Goal: Task Accomplishment & Management: Complete application form

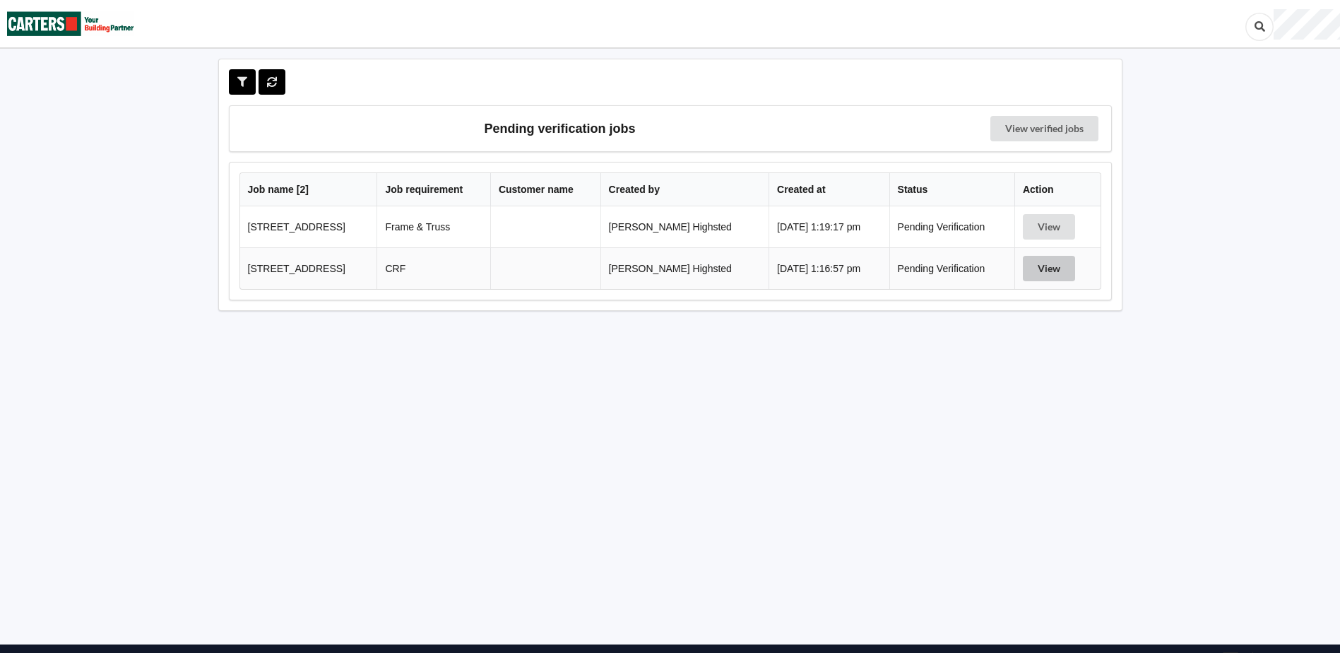
click at [1050, 266] on button "View" at bounding box center [1049, 268] width 52 height 25
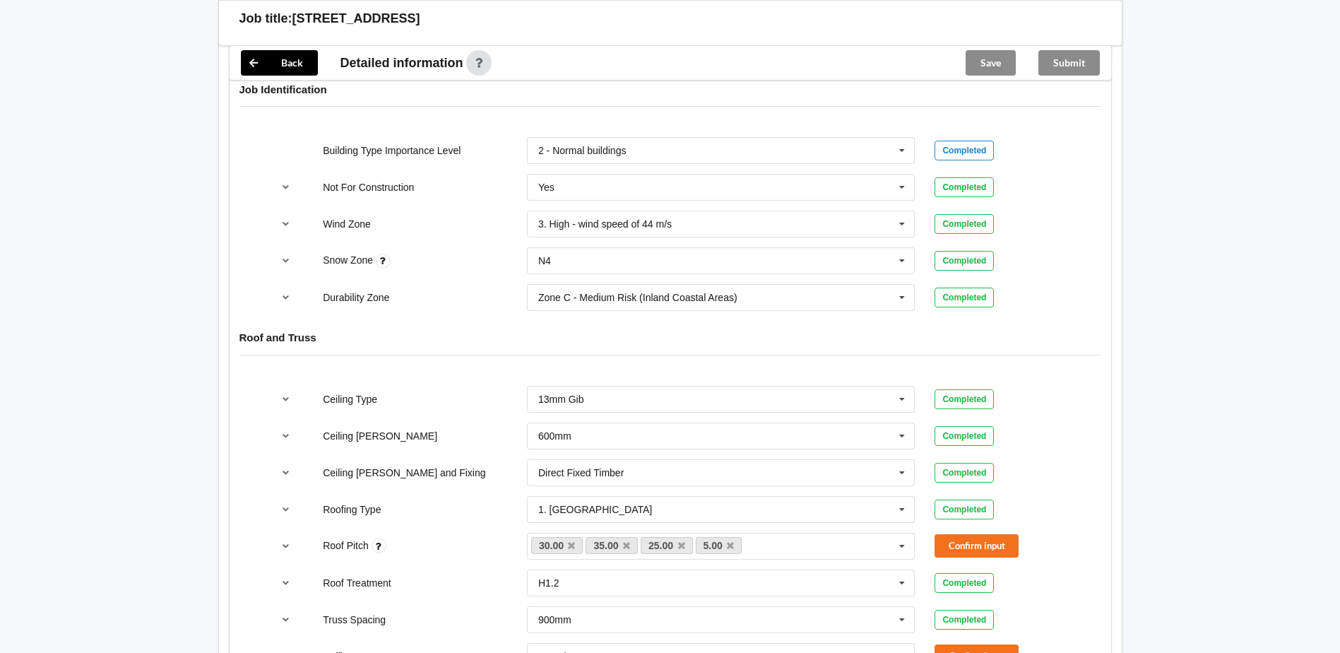
scroll to position [848, 0]
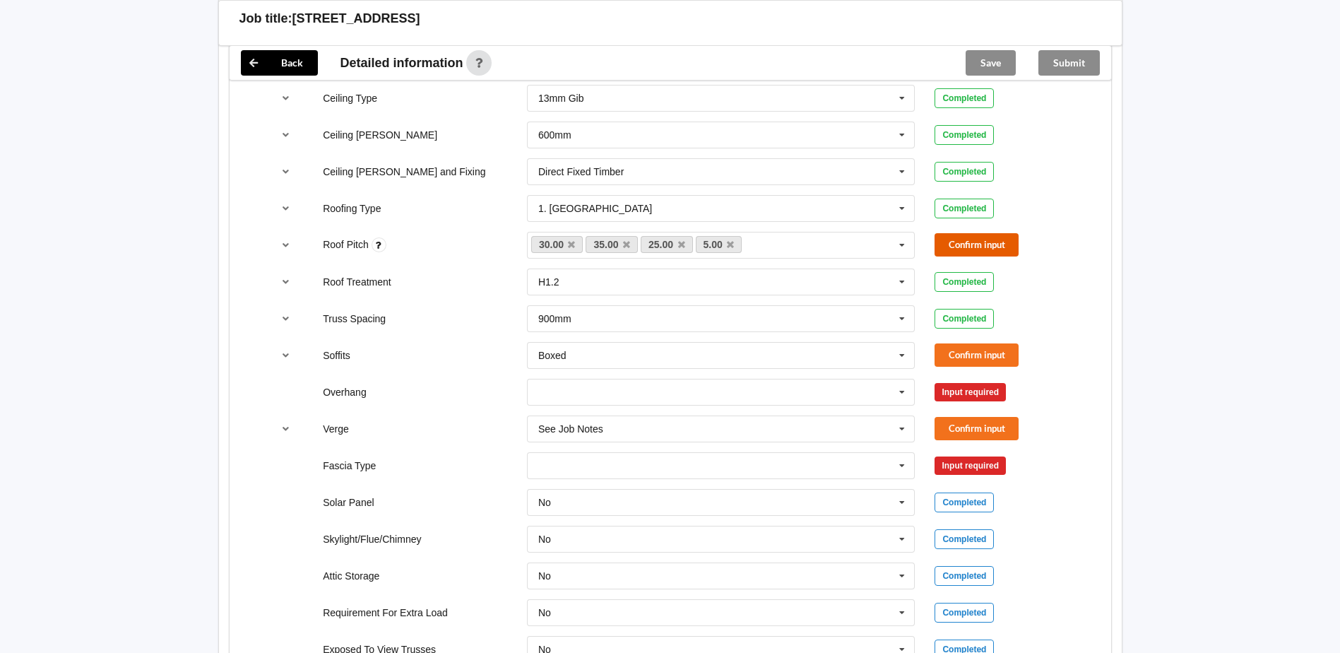
click at [968, 245] on button "Confirm input" at bounding box center [976, 244] width 84 height 23
click at [978, 352] on button "Confirm input" at bounding box center [976, 354] width 84 height 23
click at [778, 358] on input "text" at bounding box center [721, 355] width 387 height 25
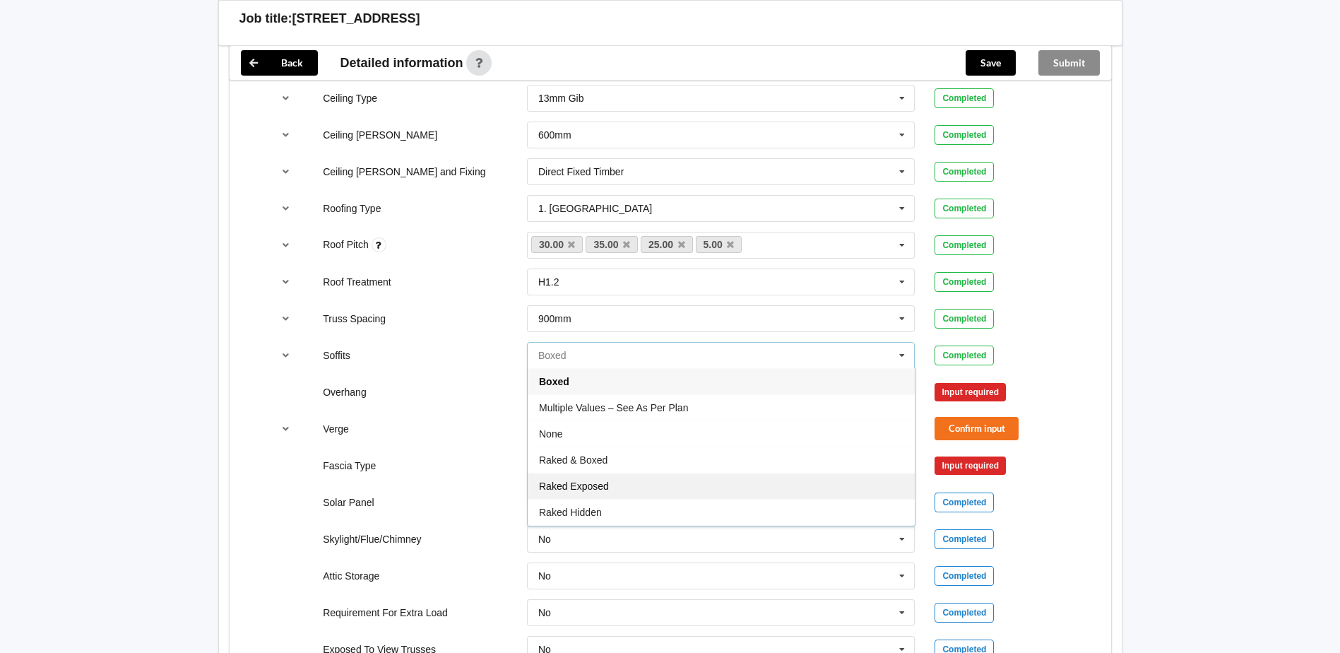
scroll to position [25, 0]
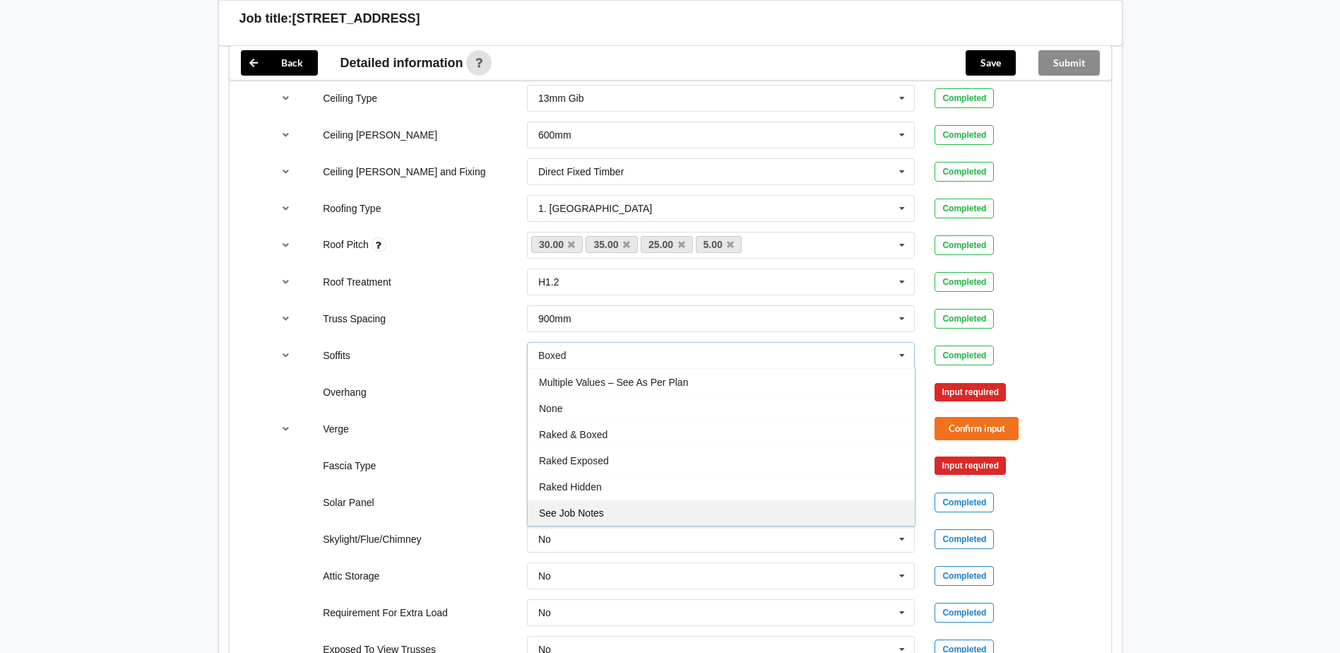
click at [609, 507] on div "See Job Notes" at bounding box center [721, 512] width 387 height 26
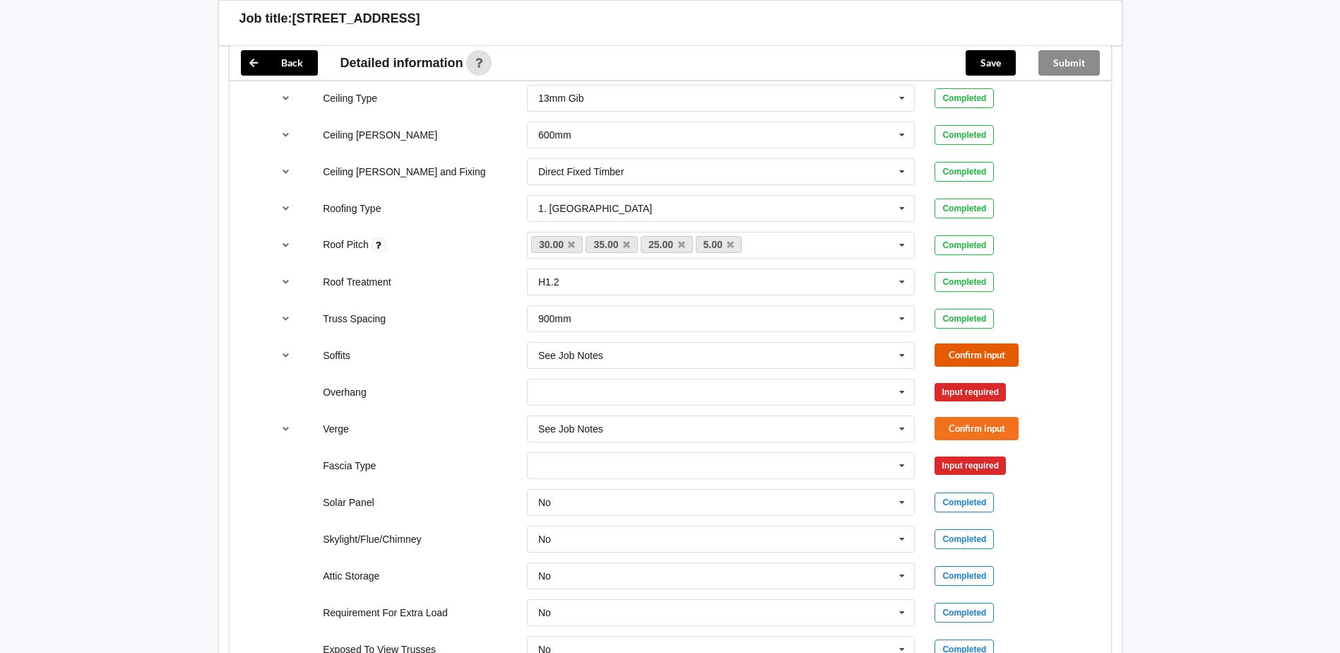
click at [961, 360] on button "Confirm input" at bounding box center [976, 354] width 84 height 23
click at [692, 391] on input "text" at bounding box center [721, 391] width 387 height 25
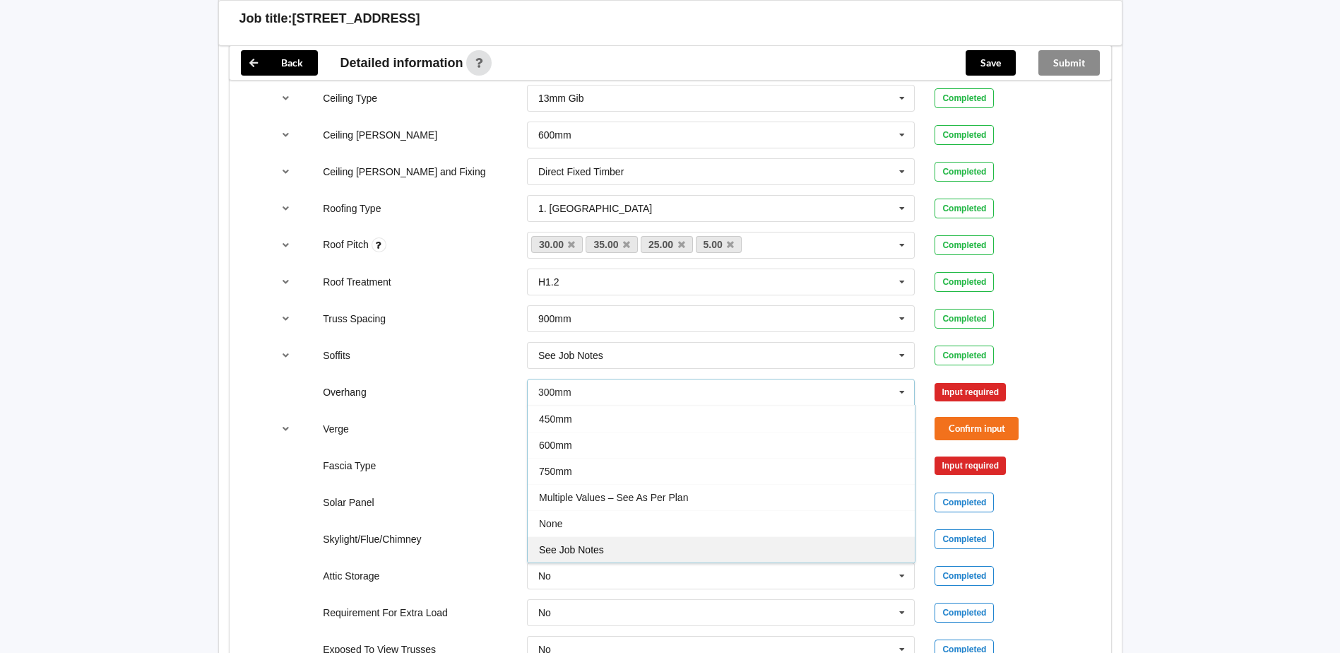
click at [587, 553] on span "See Job Notes" at bounding box center [571, 549] width 65 height 11
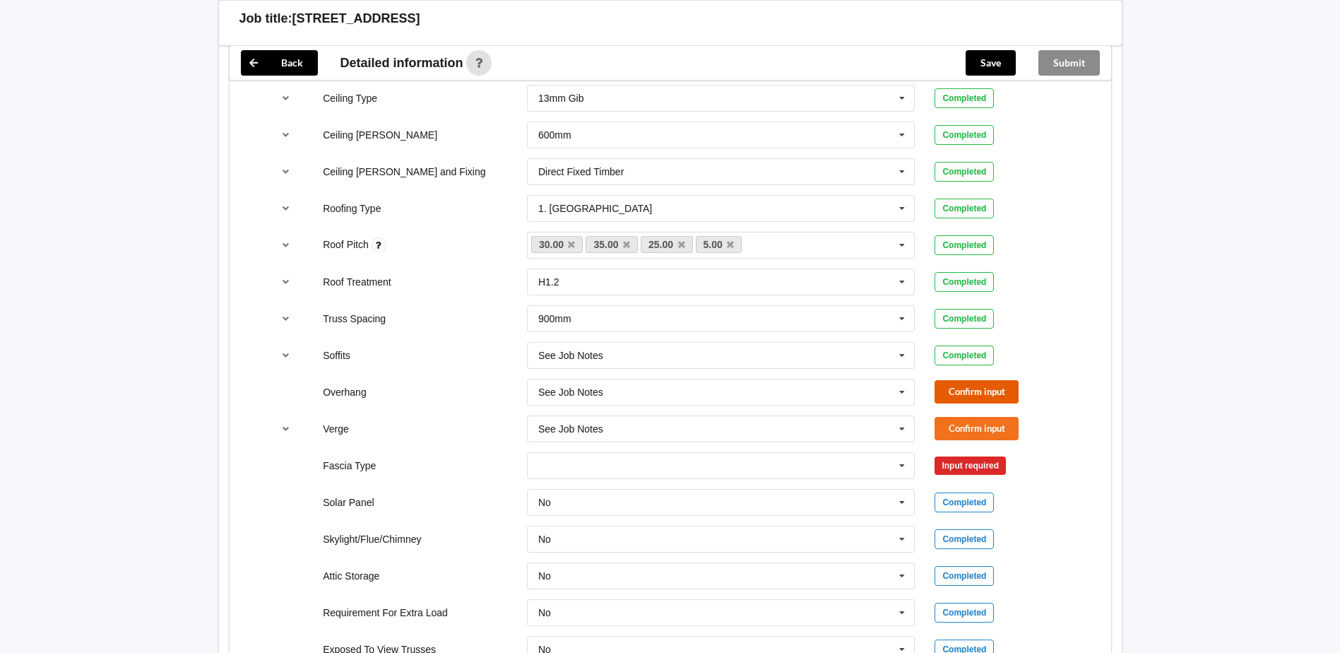
click at [960, 387] on button "Confirm input" at bounding box center [976, 391] width 84 height 23
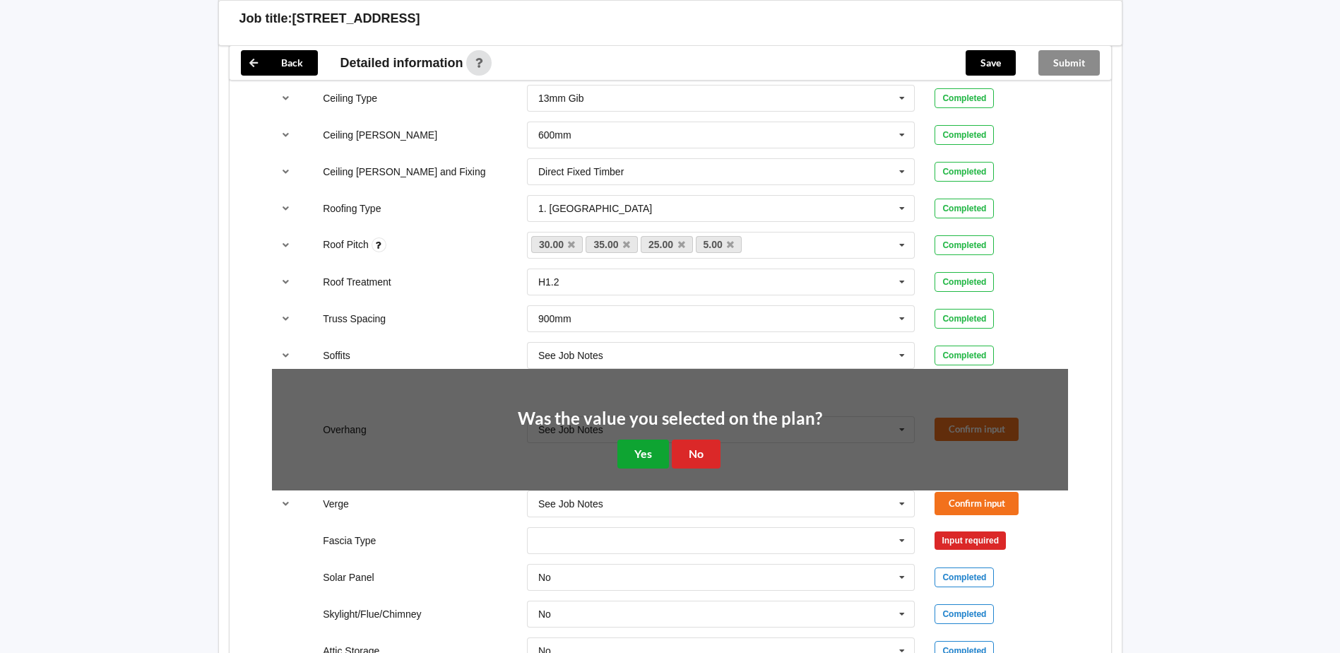
click at [648, 457] on button "Yes" at bounding box center [643, 453] width 52 height 29
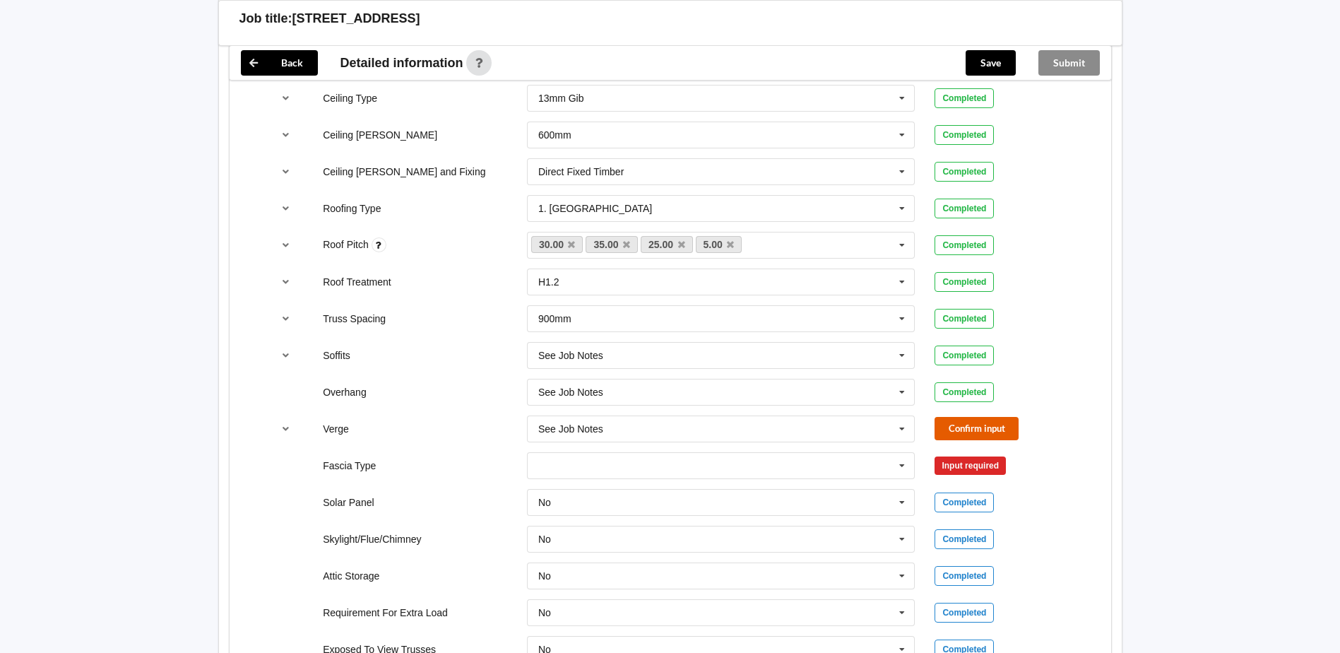
click at [965, 432] on button "Confirm input" at bounding box center [976, 428] width 84 height 23
click at [819, 475] on input "text" at bounding box center [721, 465] width 387 height 25
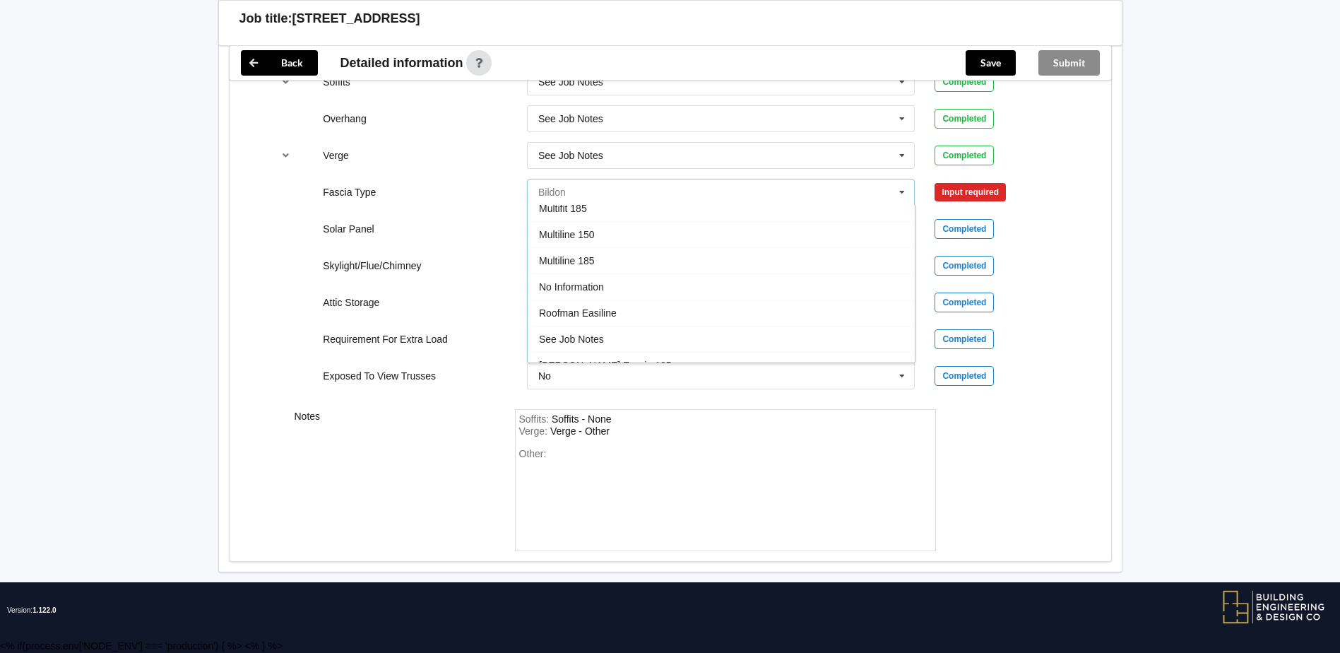
scroll to position [424, 0]
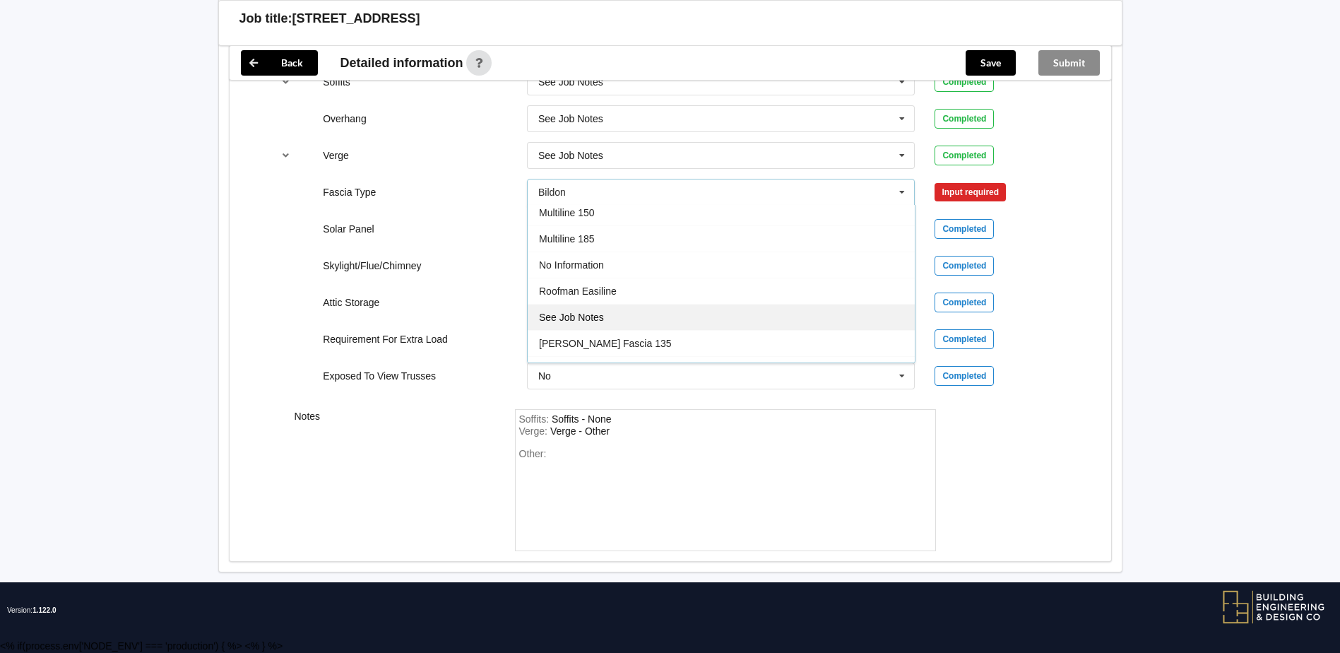
click at [600, 320] on span "See Job Notes" at bounding box center [571, 316] width 65 height 11
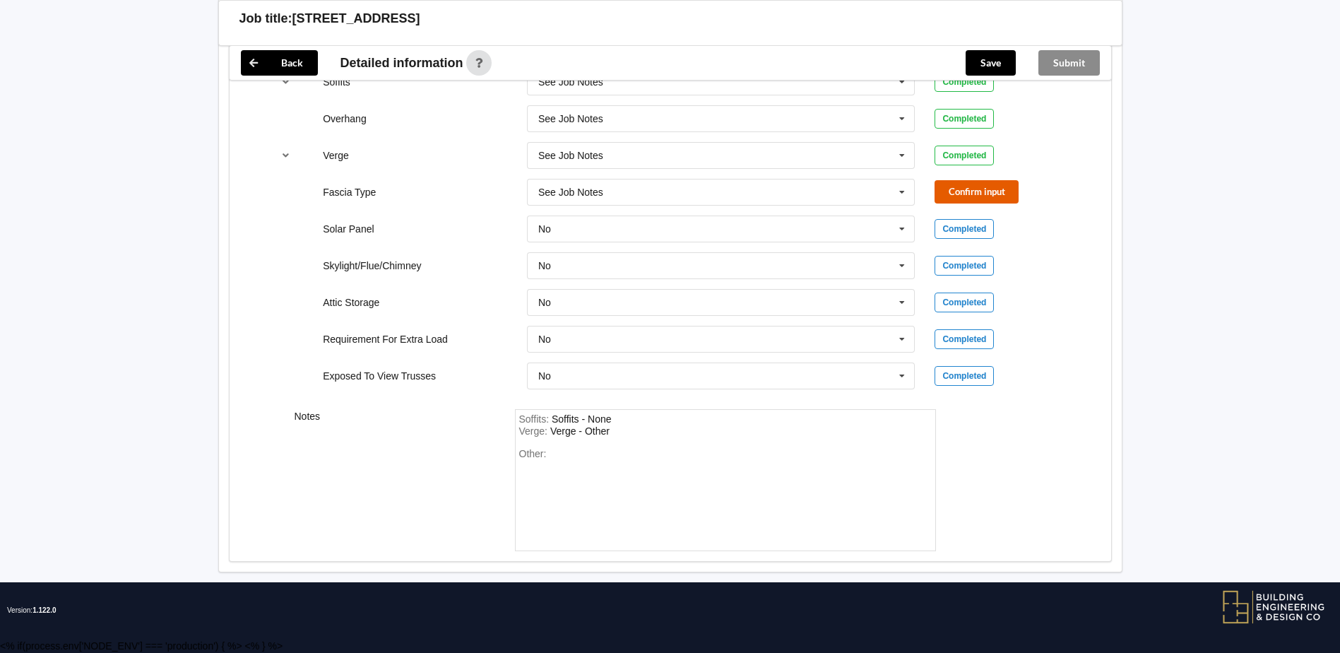
click at [986, 189] on button "Confirm input" at bounding box center [976, 191] width 84 height 23
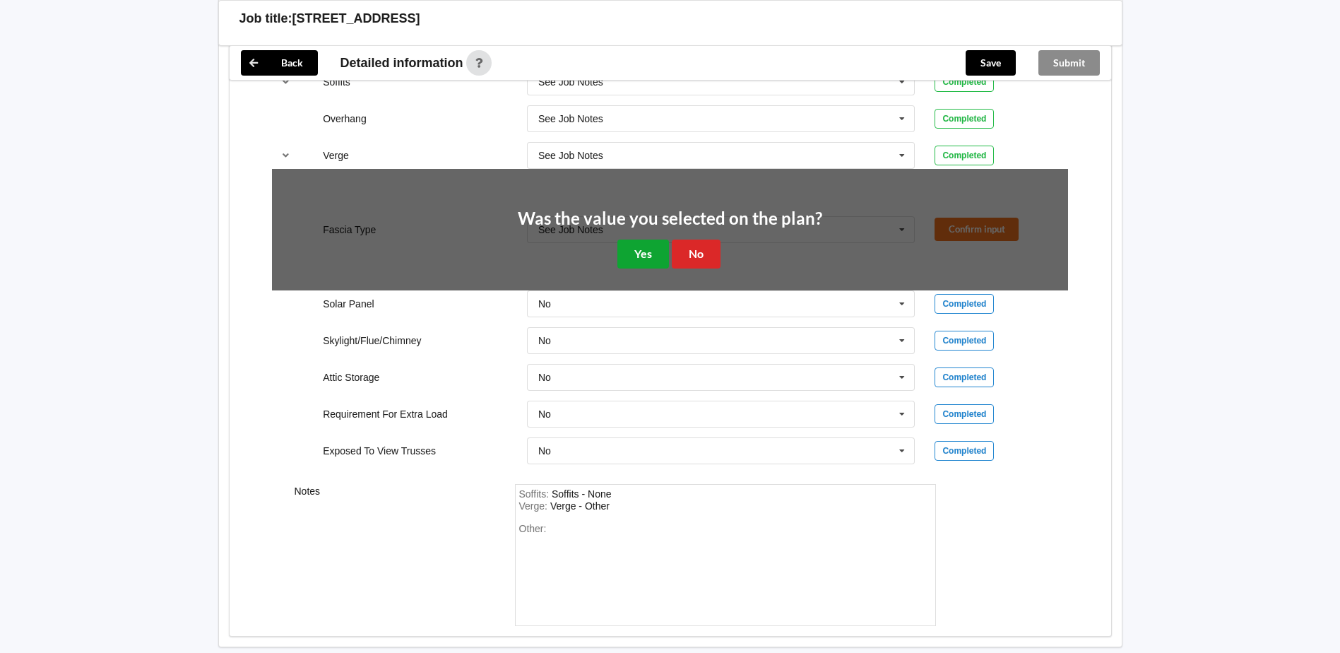
click at [653, 249] on button "Yes" at bounding box center [643, 253] width 52 height 29
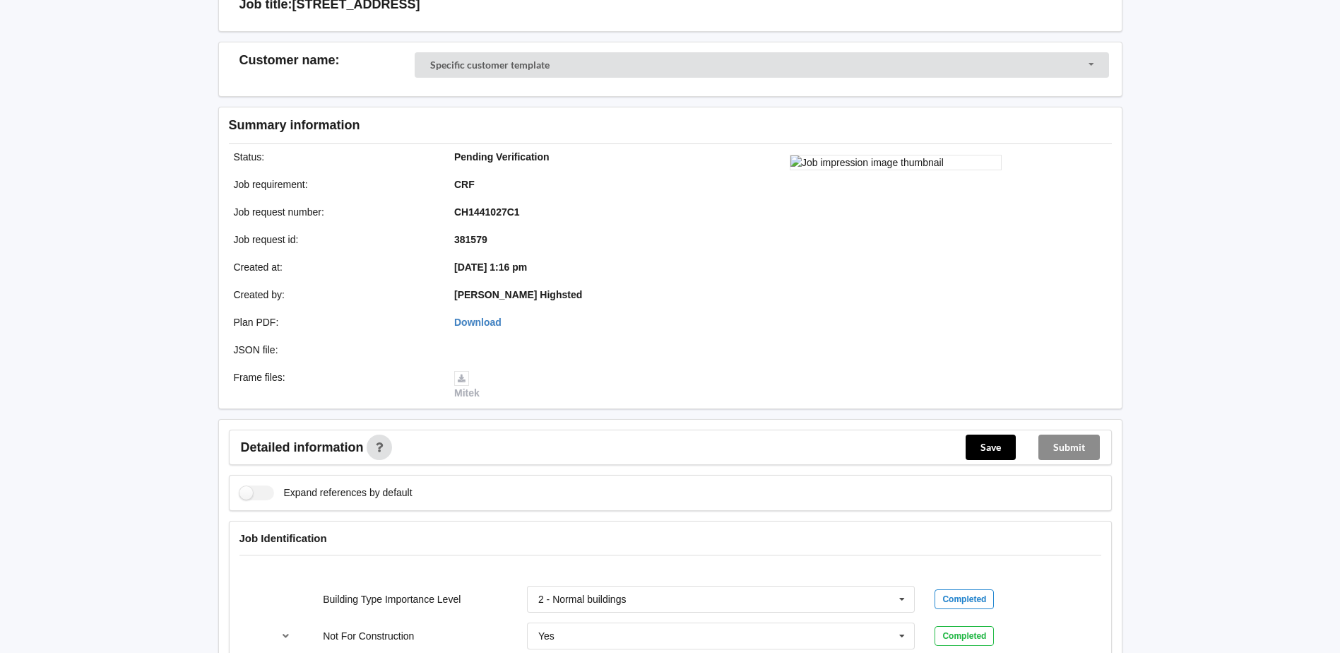
scroll to position [0, 0]
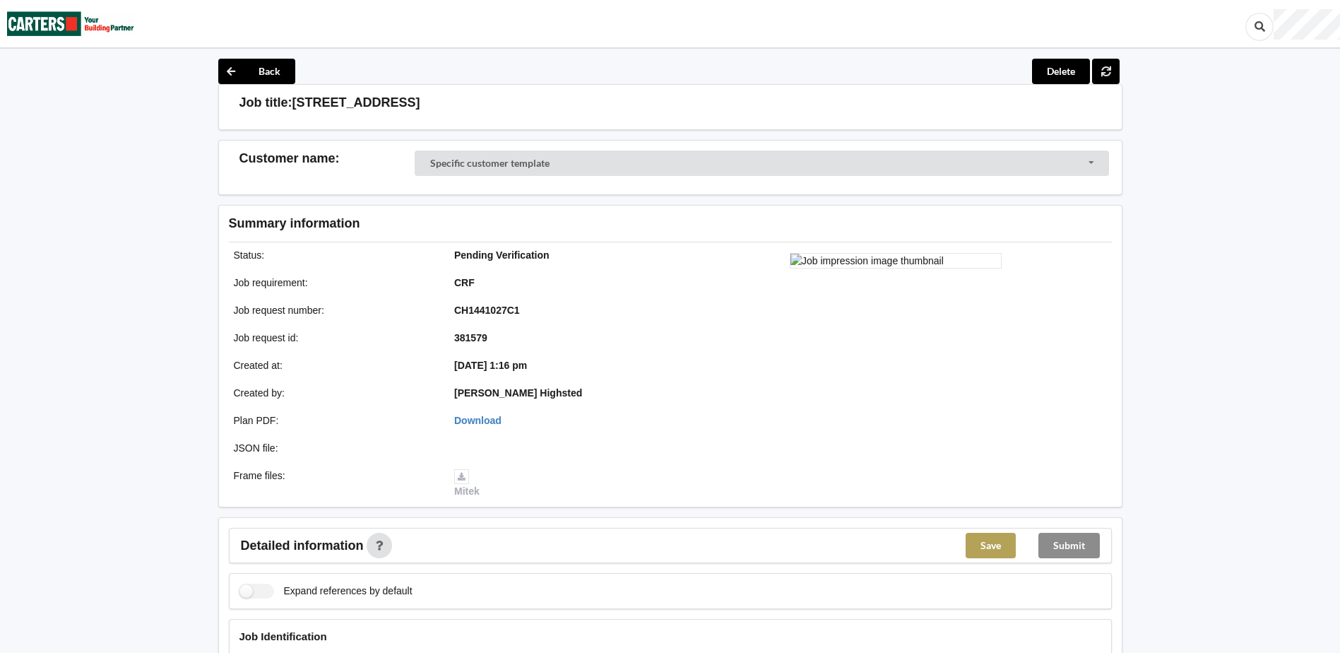
click at [989, 544] on button "Save" at bounding box center [991, 545] width 50 height 25
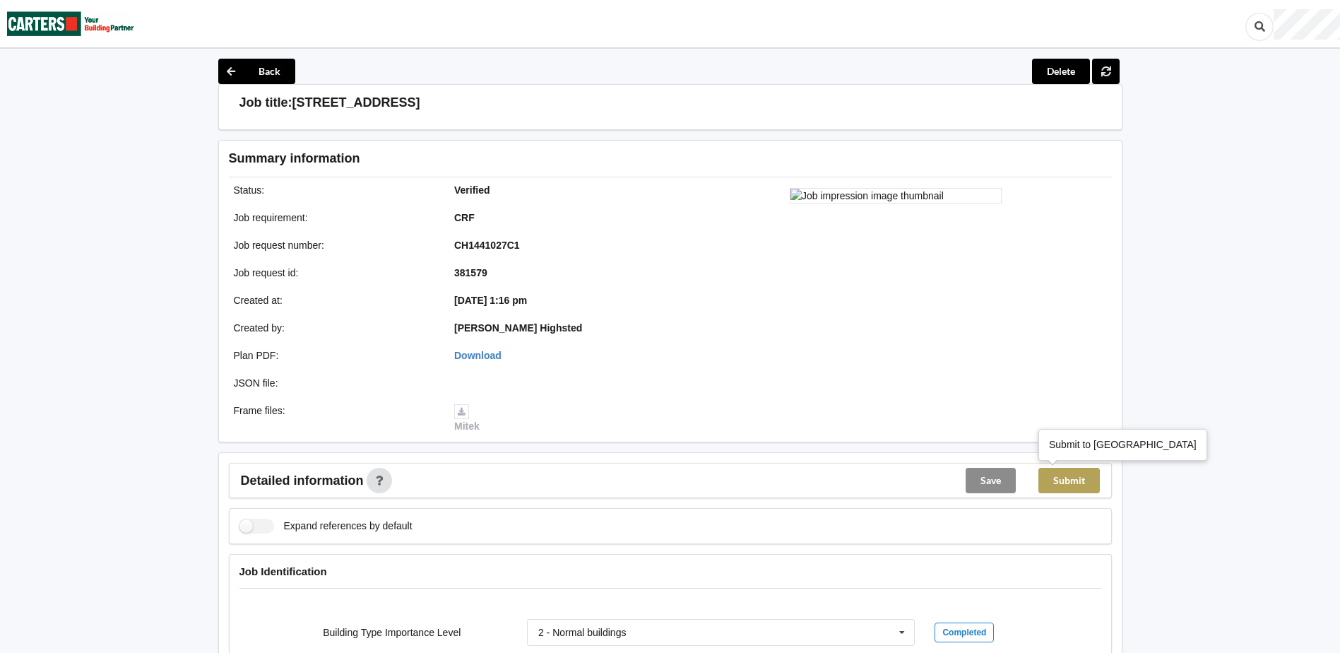
click at [1064, 478] on button "Submit" at bounding box center [1068, 480] width 61 height 25
click at [67, 28] on img at bounding box center [70, 24] width 127 height 46
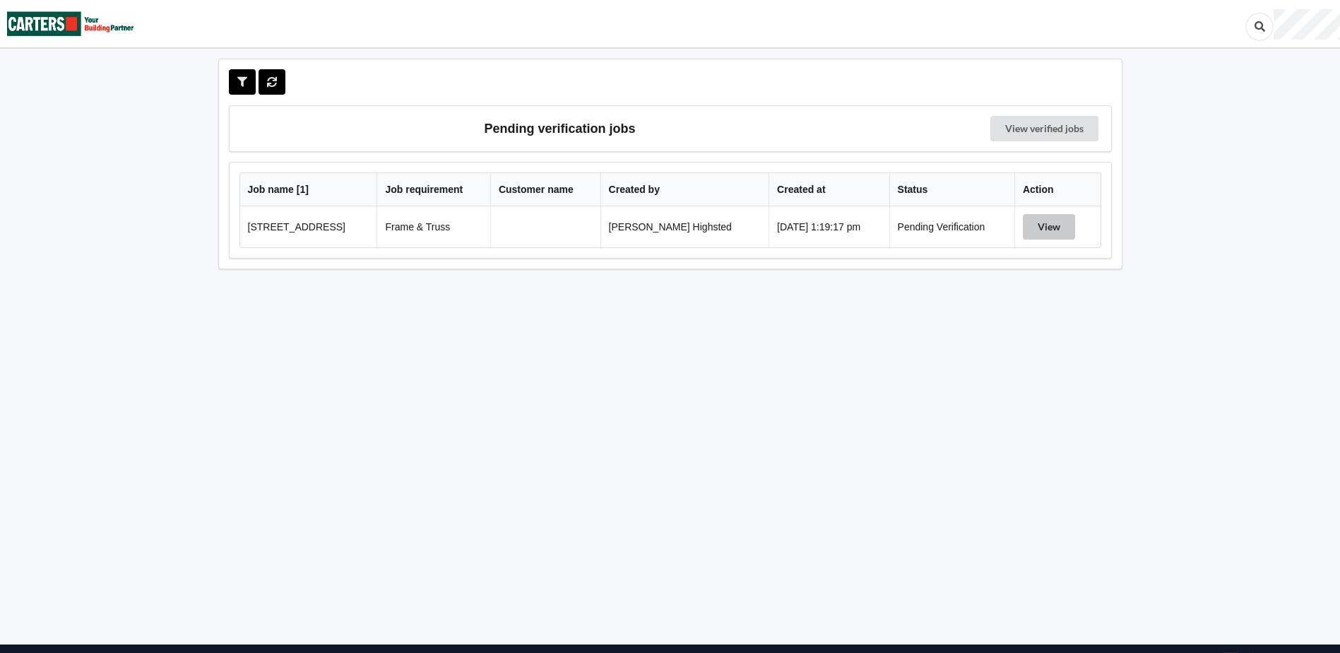
click at [1053, 232] on button "View" at bounding box center [1049, 226] width 52 height 25
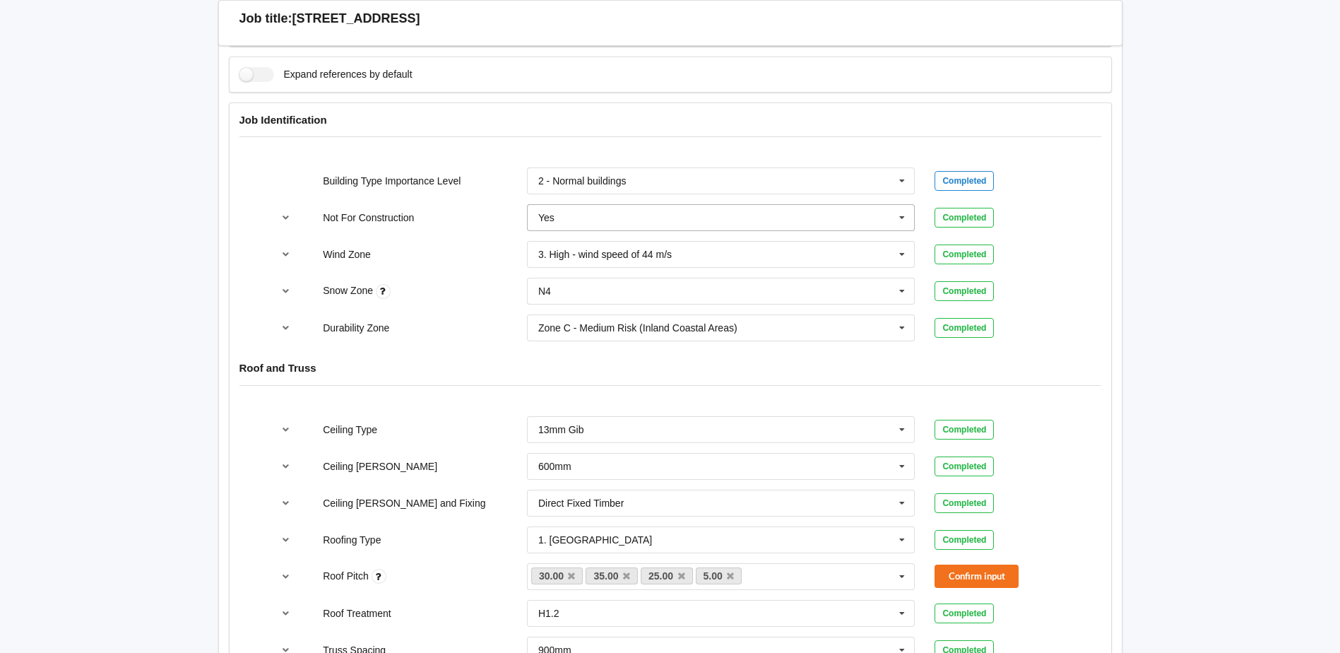
scroll to position [777, 0]
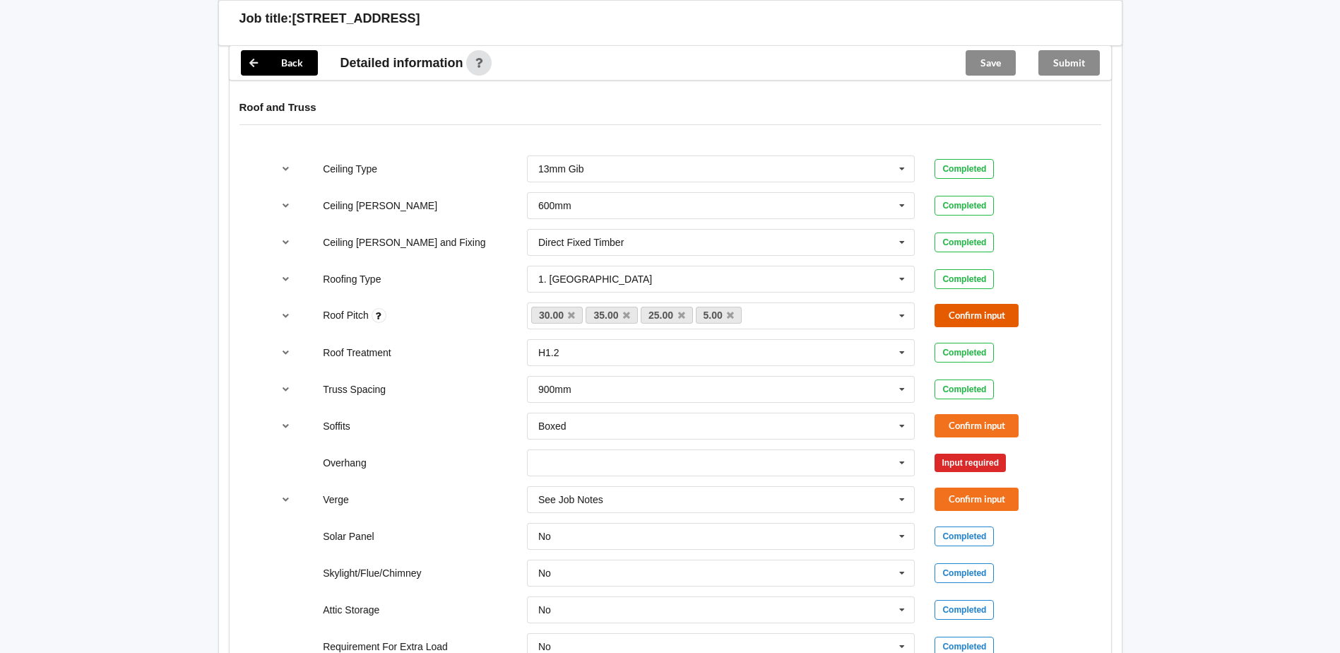
click at [978, 318] on button "Confirm input" at bounding box center [976, 315] width 84 height 23
click at [897, 436] on icon at bounding box center [901, 426] width 21 height 26
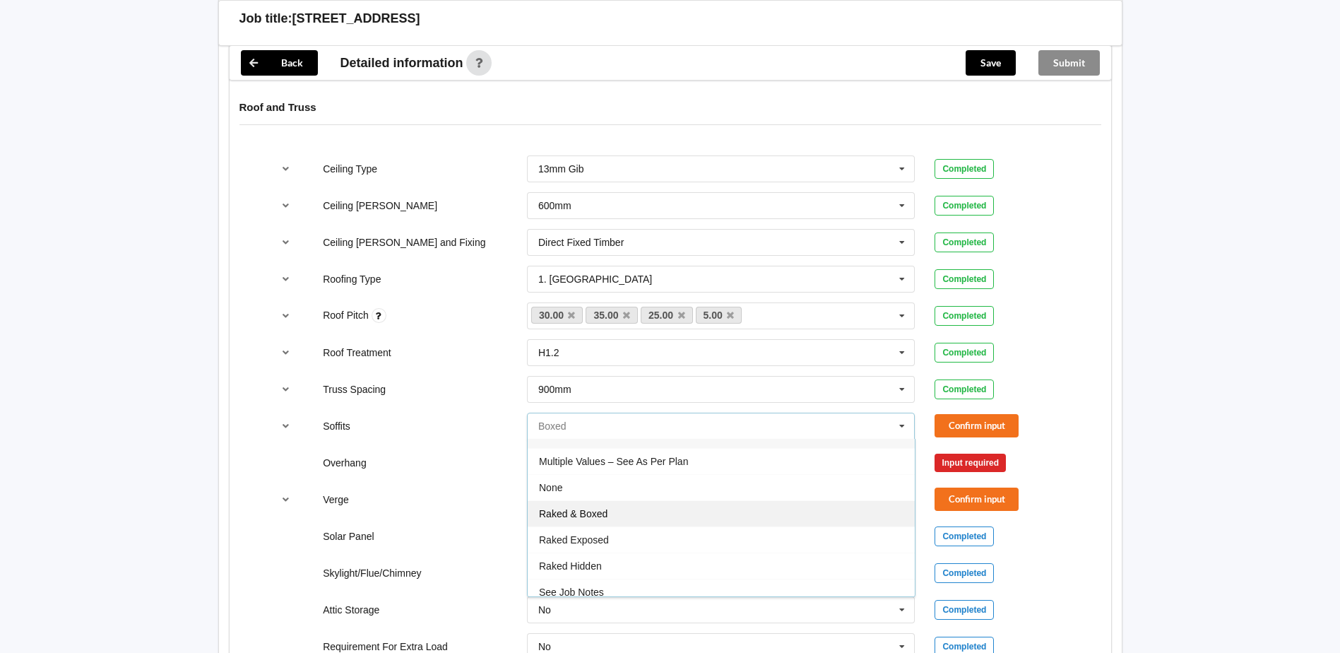
scroll to position [25, 0]
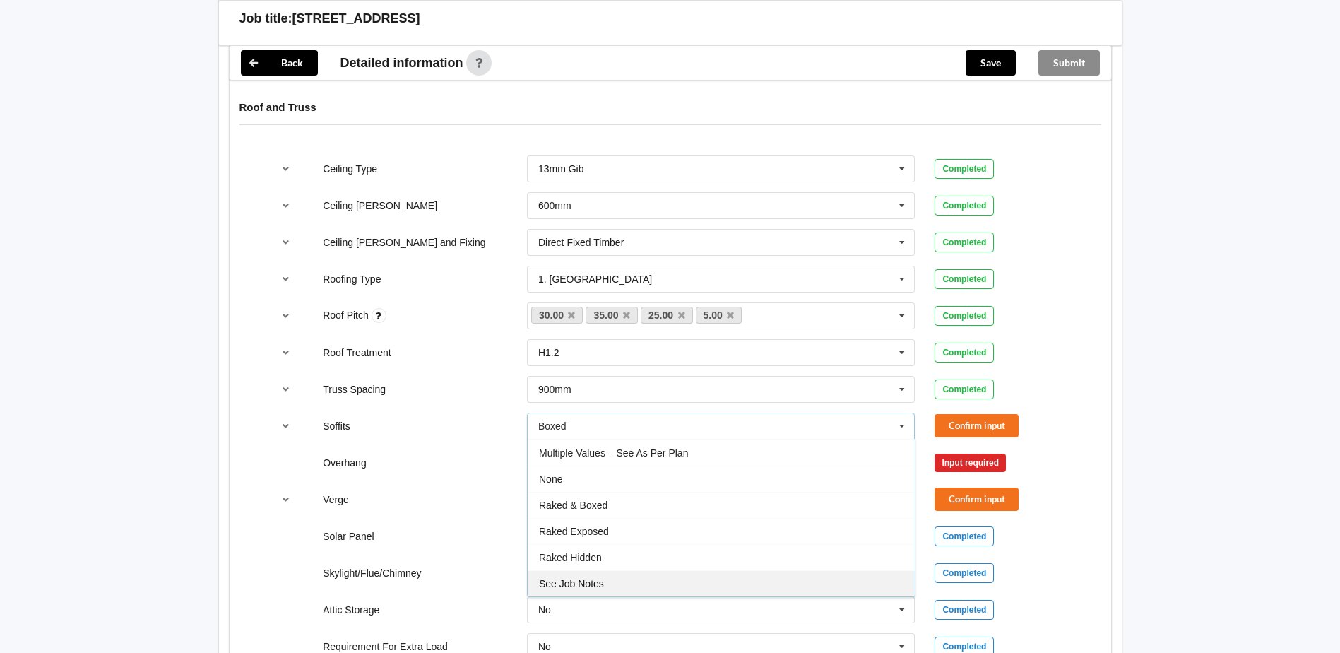
click at [606, 584] on div "See Job Notes" at bounding box center [721, 583] width 387 height 26
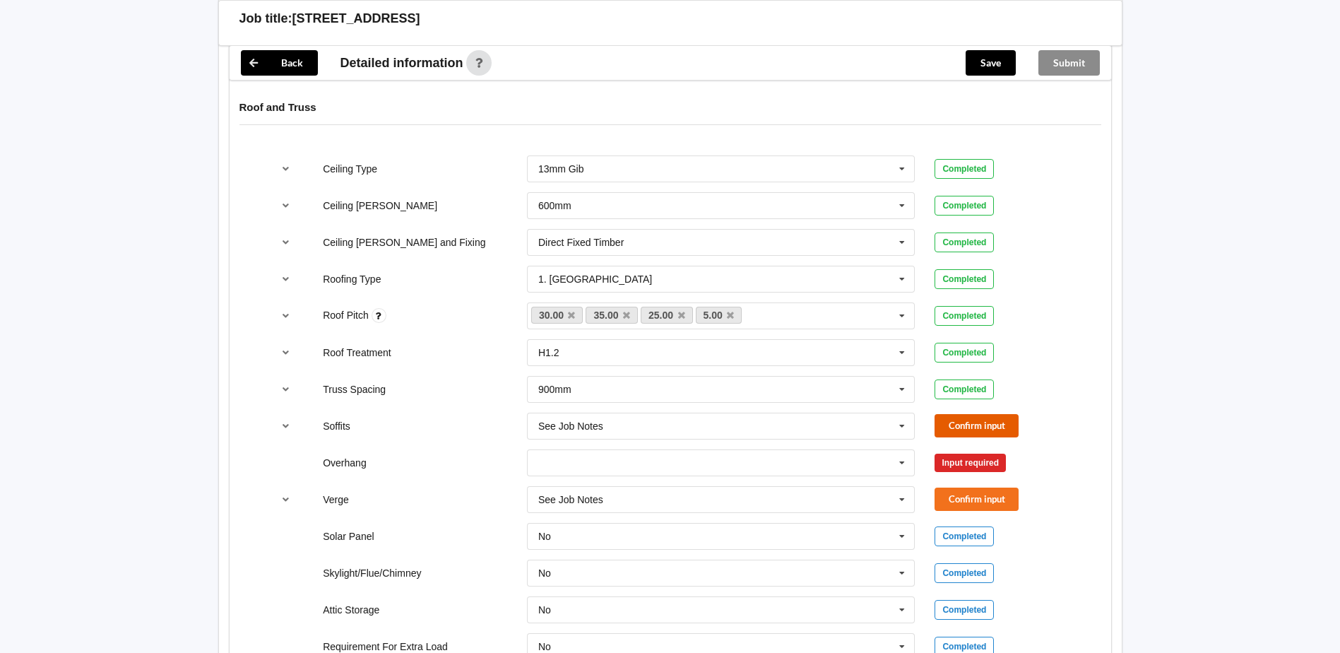
click at [989, 417] on button "Confirm input" at bounding box center [976, 425] width 84 height 23
click at [854, 463] on input "text" at bounding box center [721, 462] width 387 height 25
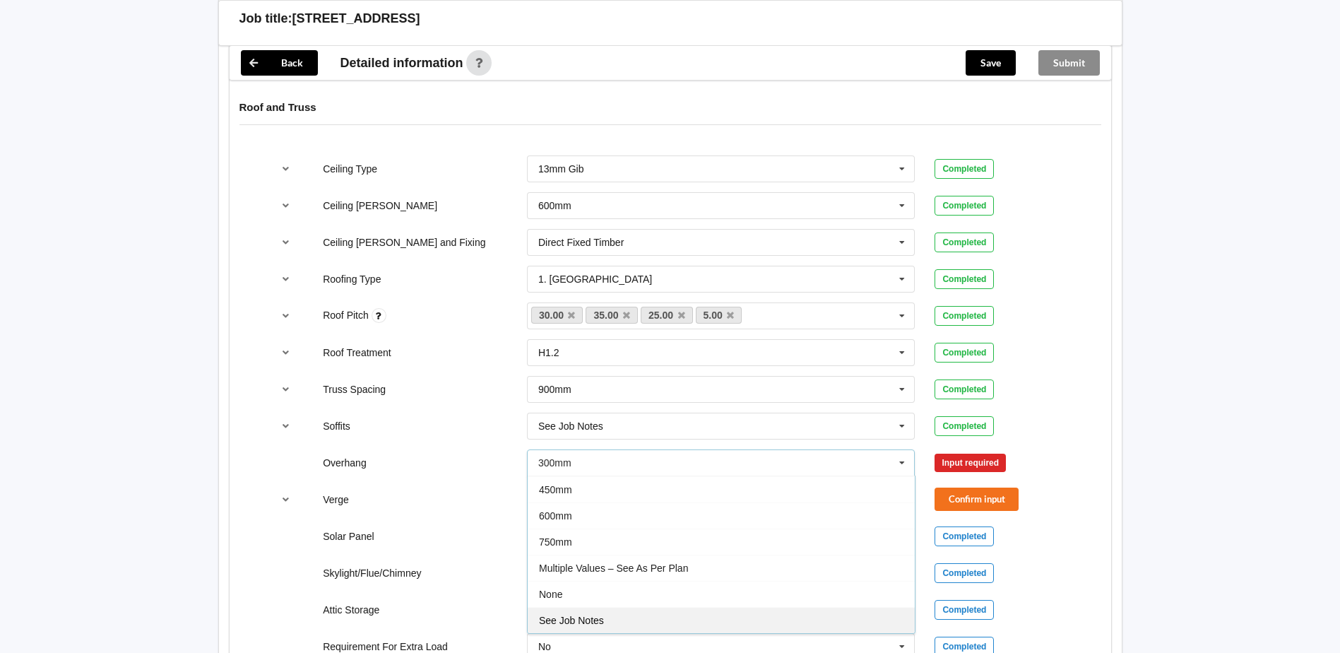
click at [605, 627] on div "See Job Notes" at bounding box center [721, 620] width 387 height 26
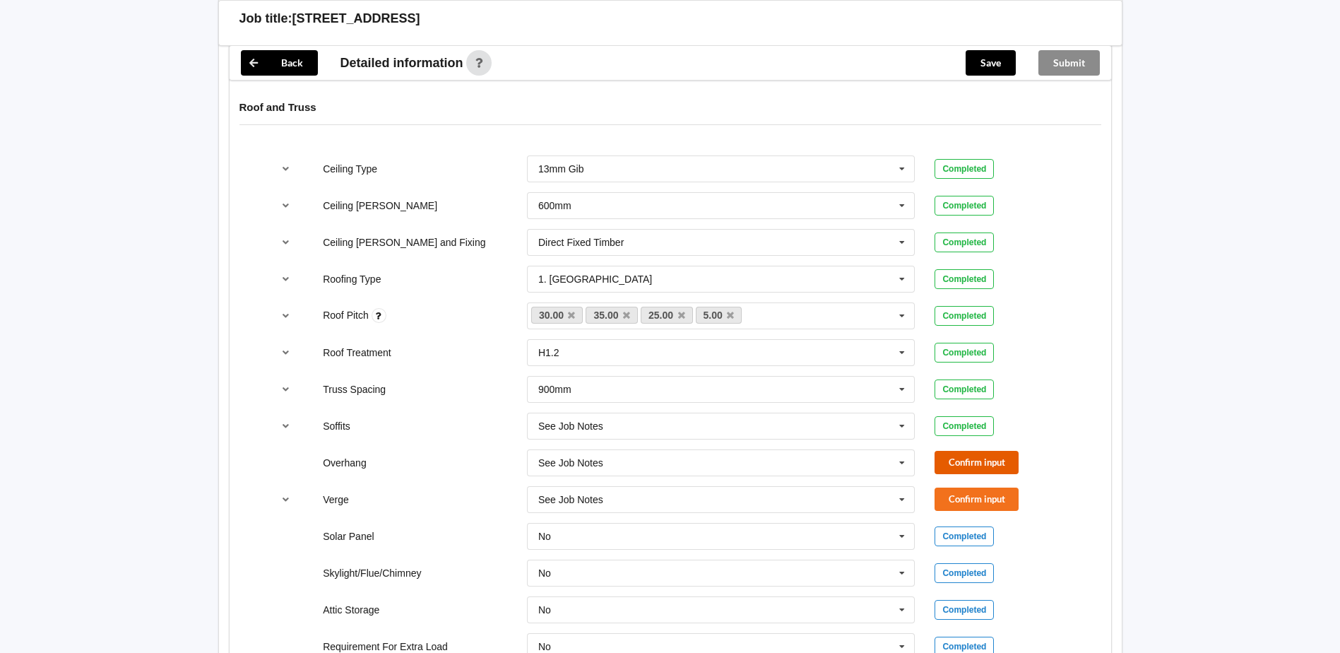
click at [961, 456] on button "Confirm input" at bounding box center [976, 462] width 84 height 23
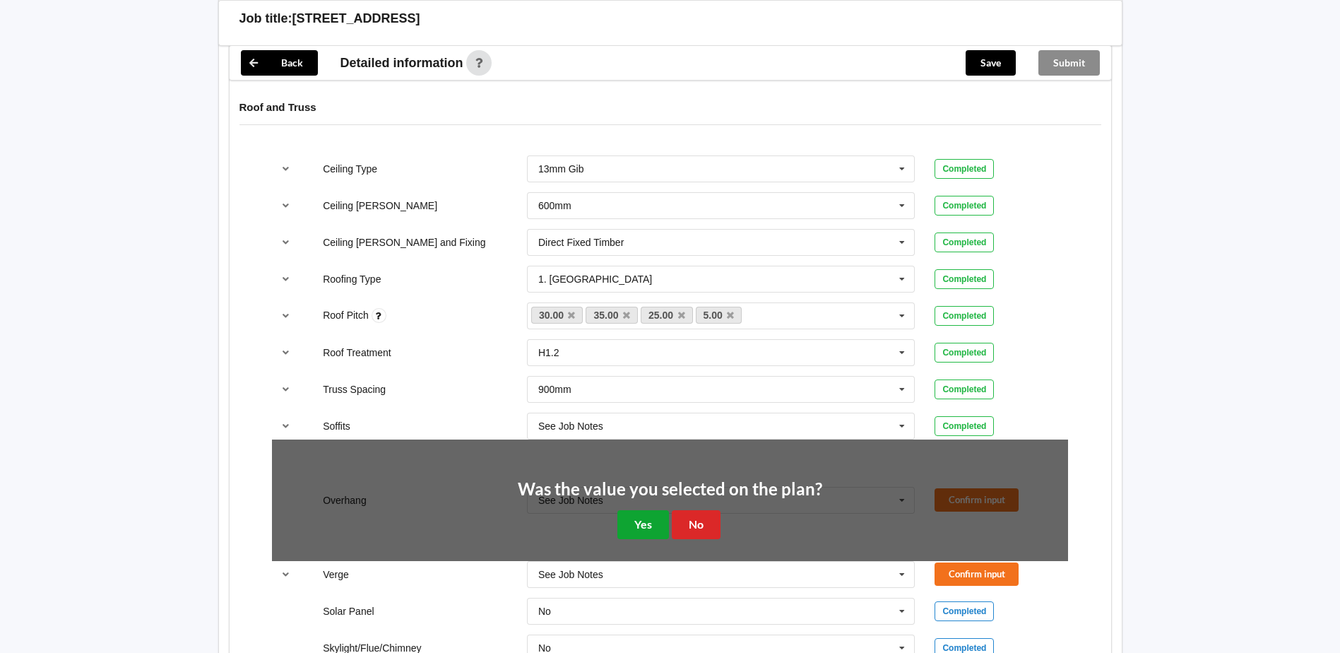
click at [645, 525] on button "Yes" at bounding box center [643, 524] width 52 height 29
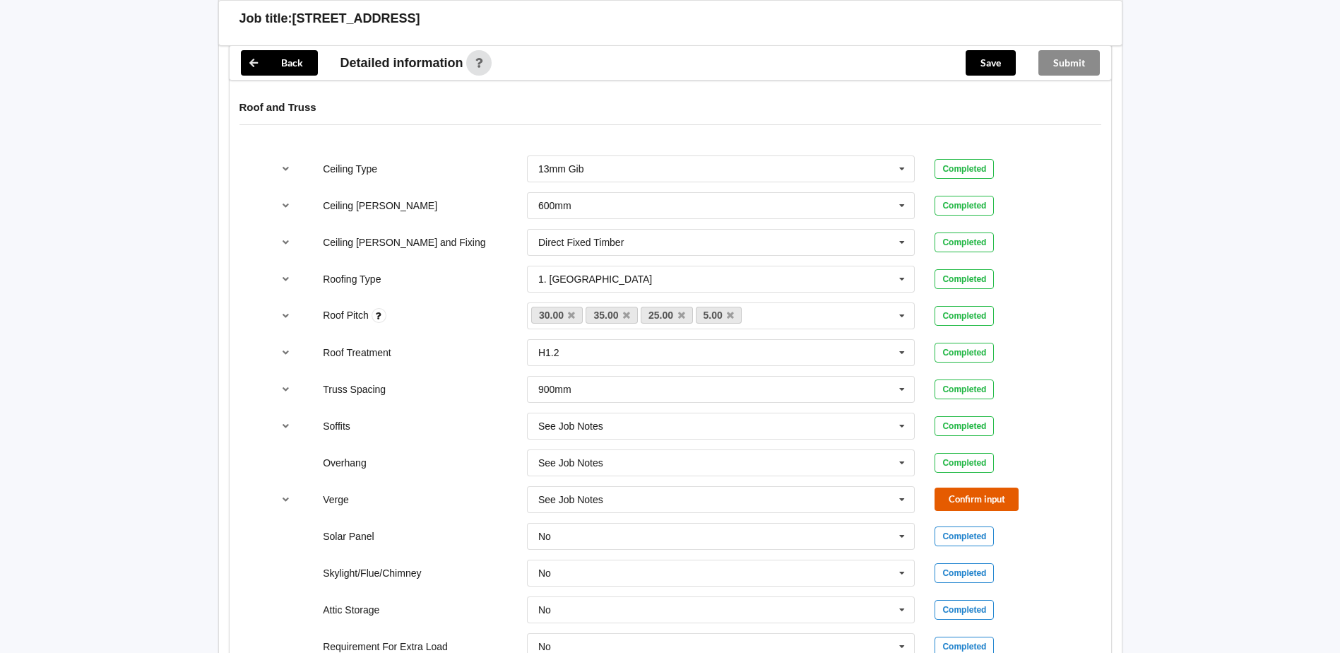
click at [960, 504] on button "Confirm input" at bounding box center [976, 498] width 84 height 23
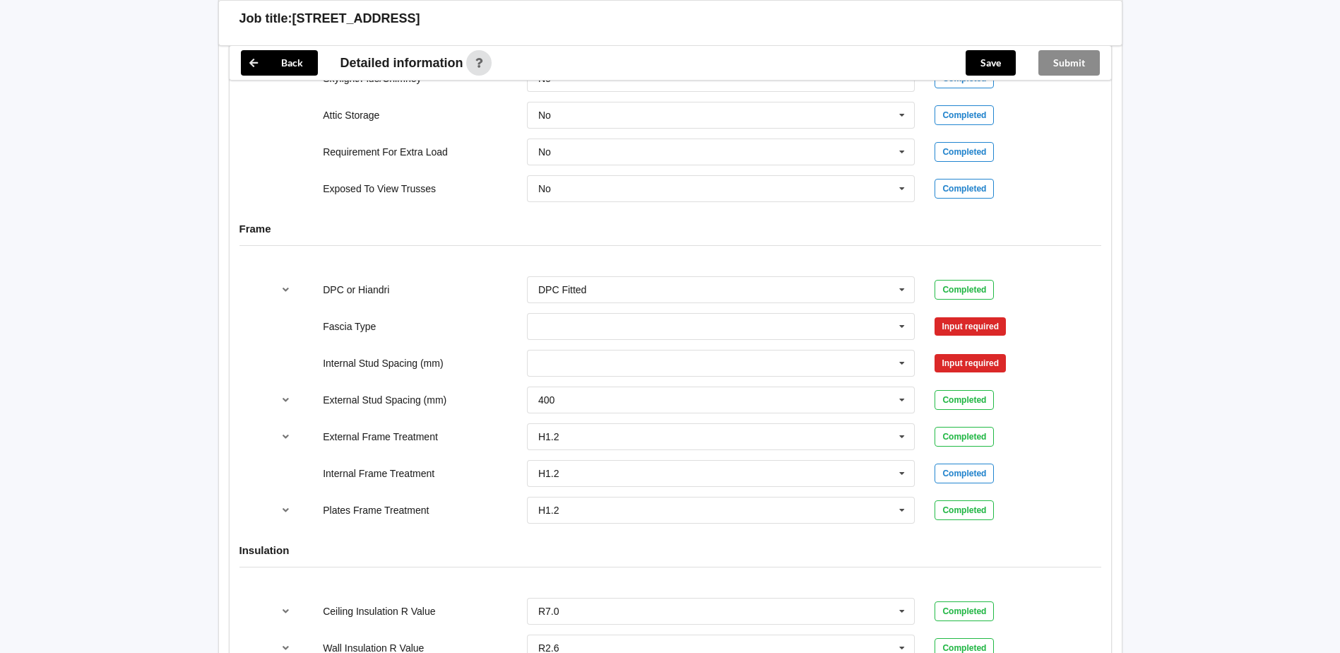
click at [960, 328] on div "Input required" at bounding box center [969, 326] width 71 height 18
click at [769, 325] on input "text" at bounding box center [721, 326] width 387 height 25
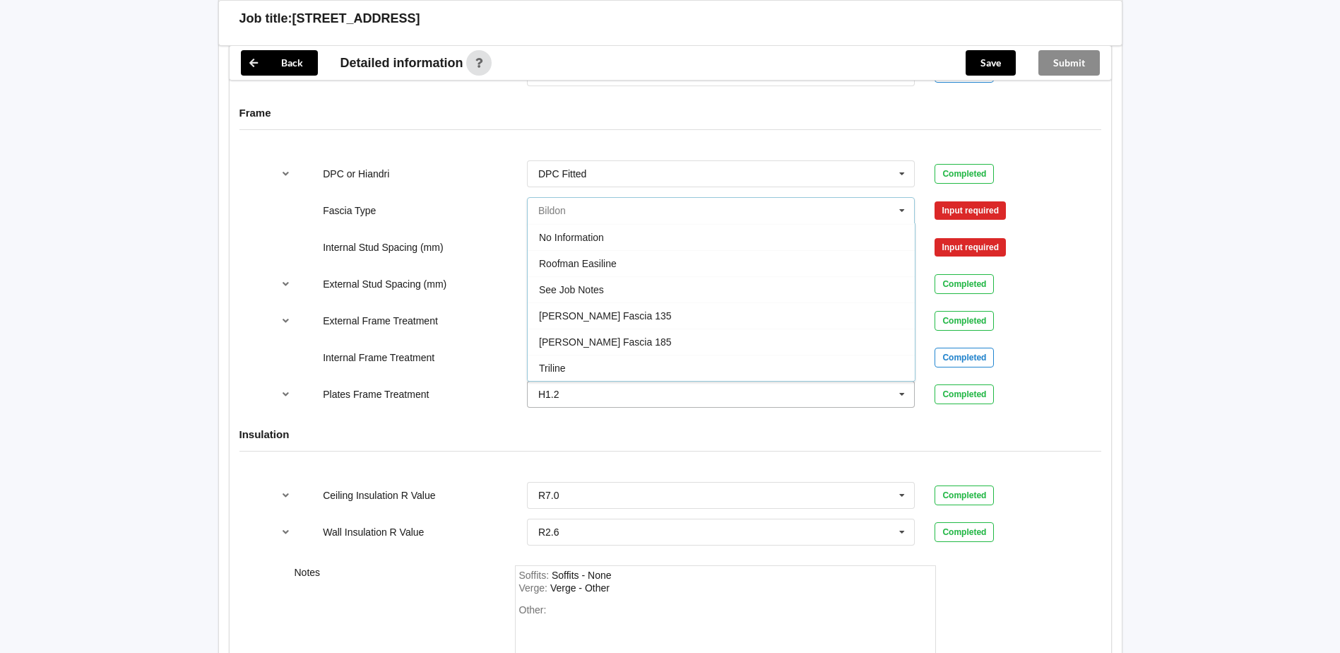
scroll to position [1413, 0]
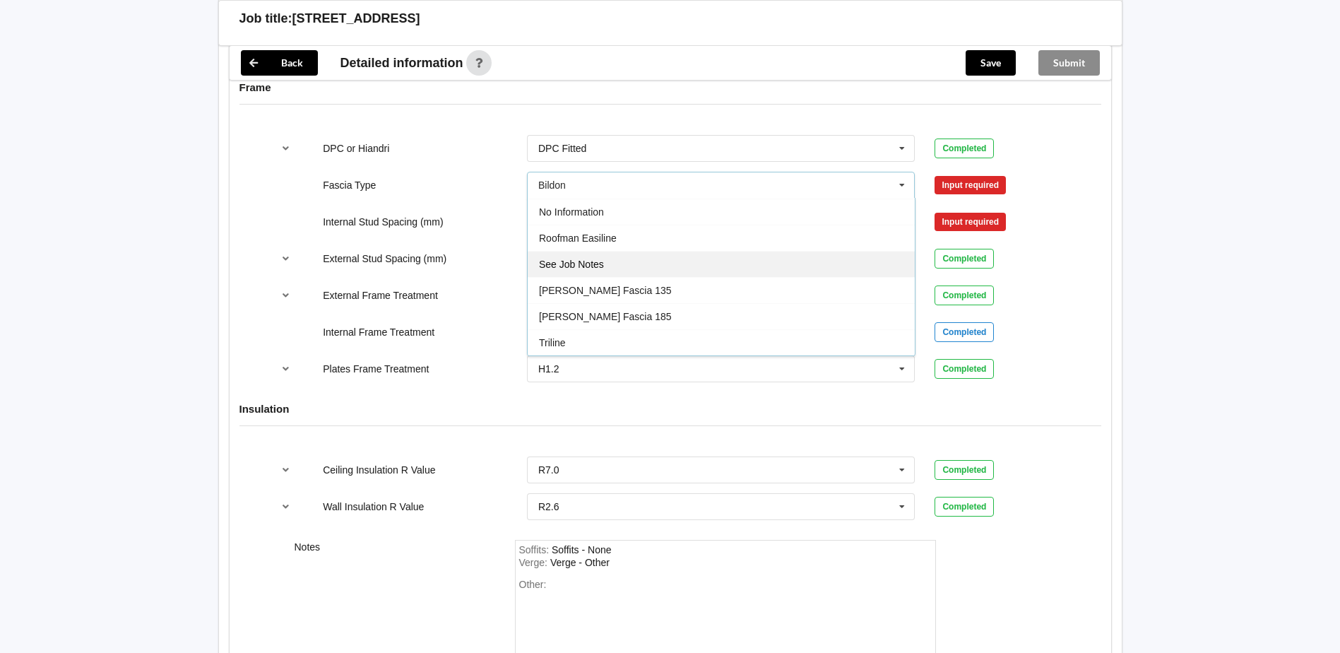
click at [598, 259] on span "See Job Notes" at bounding box center [571, 264] width 65 height 11
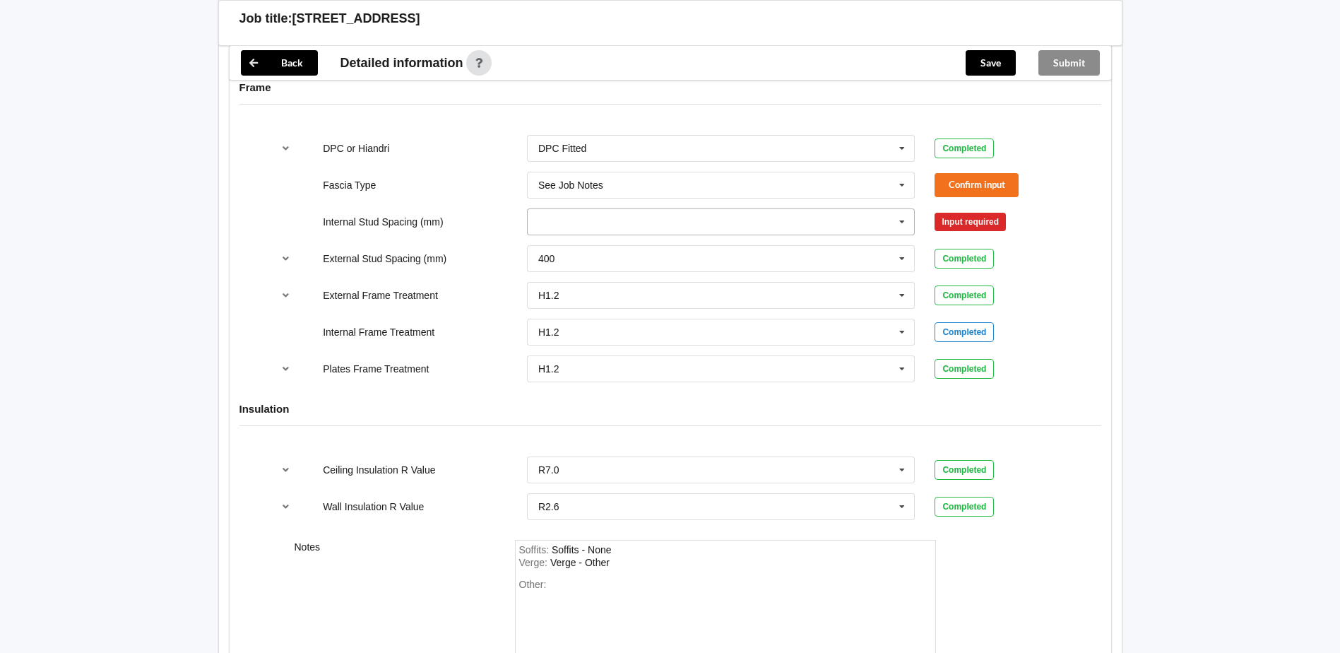
click at [754, 218] on input "text" at bounding box center [721, 221] width 387 height 25
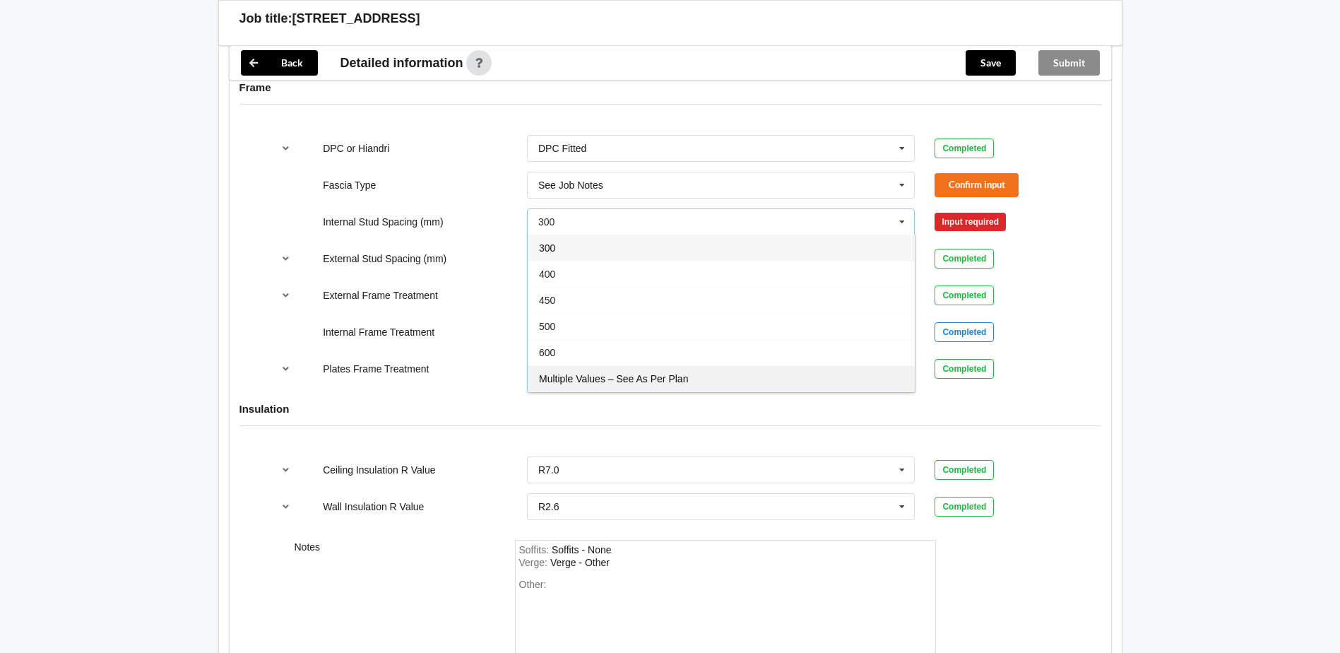
click at [581, 373] on span "Multiple Values – See As Per Plan" at bounding box center [613, 378] width 149 height 11
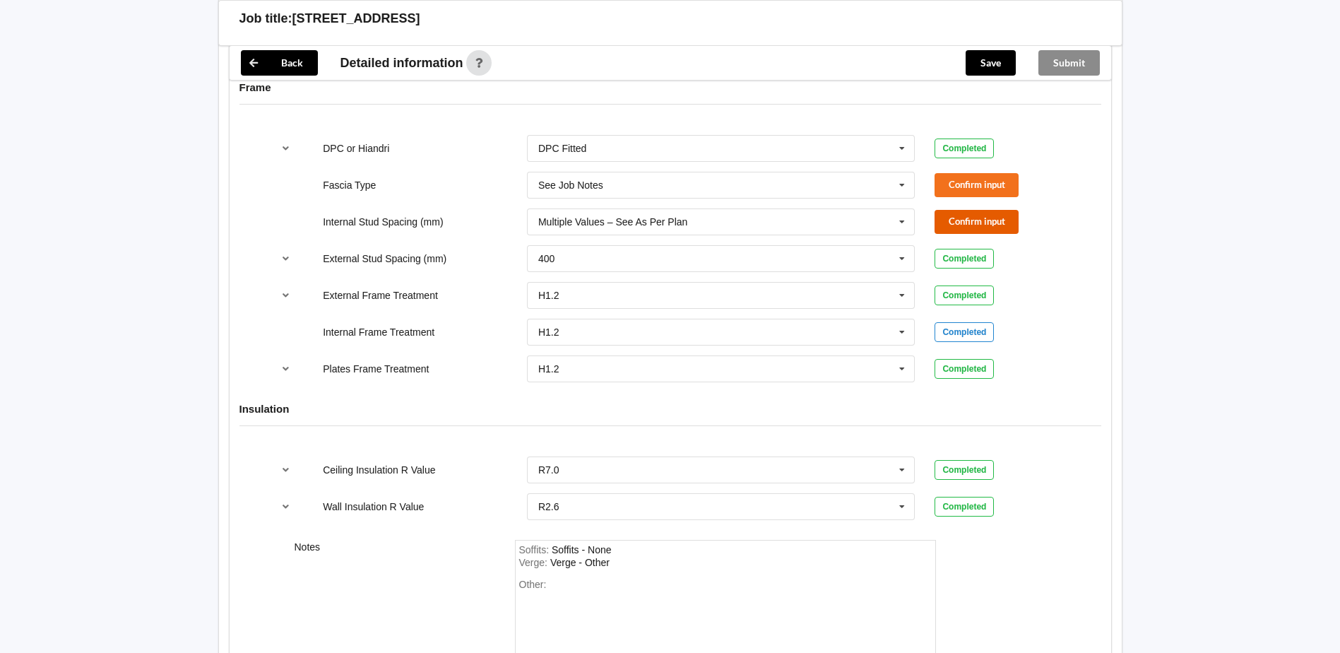
click at [1008, 215] on button "Confirm input" at bounding box center [976, 221] width 84 height 23
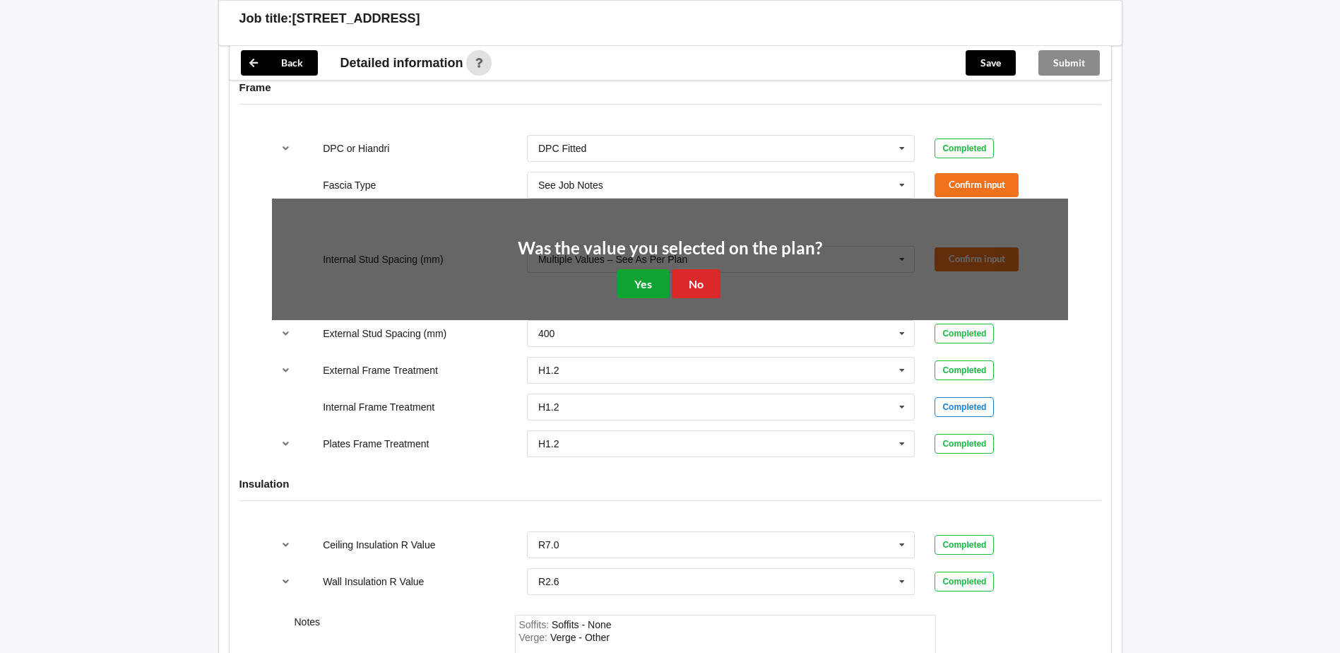
click at [664, 279] on button "Yes" at bounding box center [643, 283] width 52 height 29
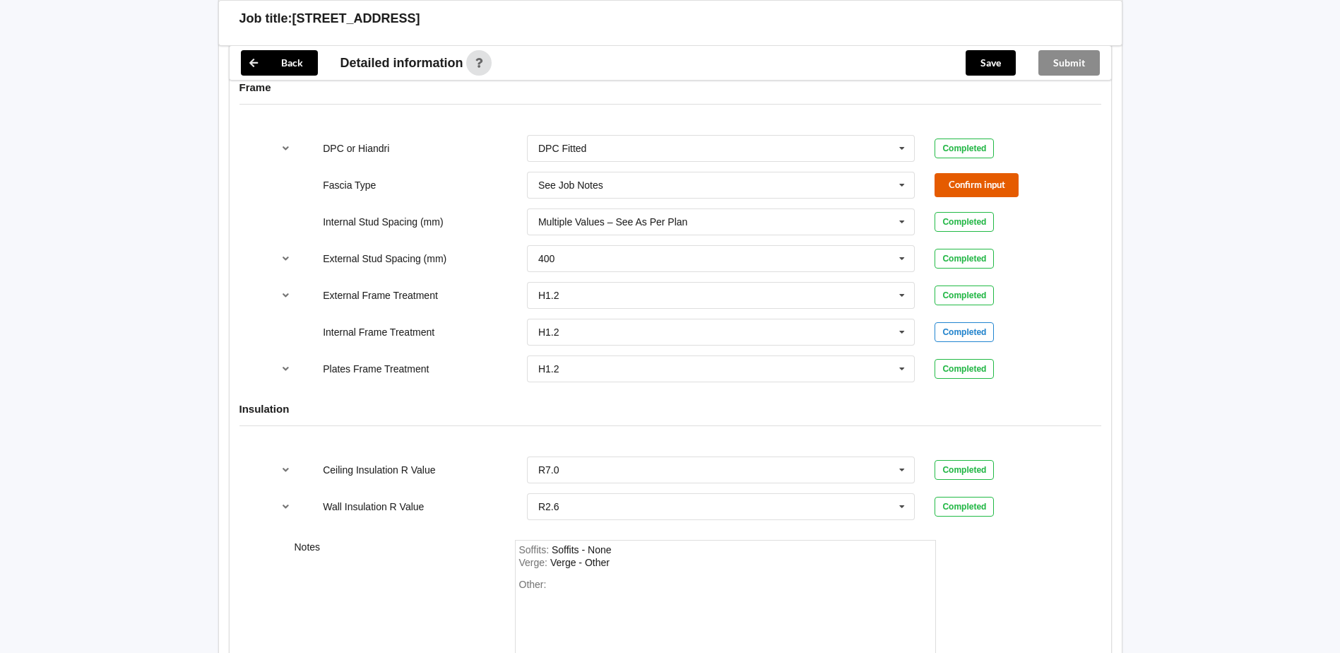
click at [1000, 188] on button "Confirm input" at bounding box center [976, 184] width 84 height 23
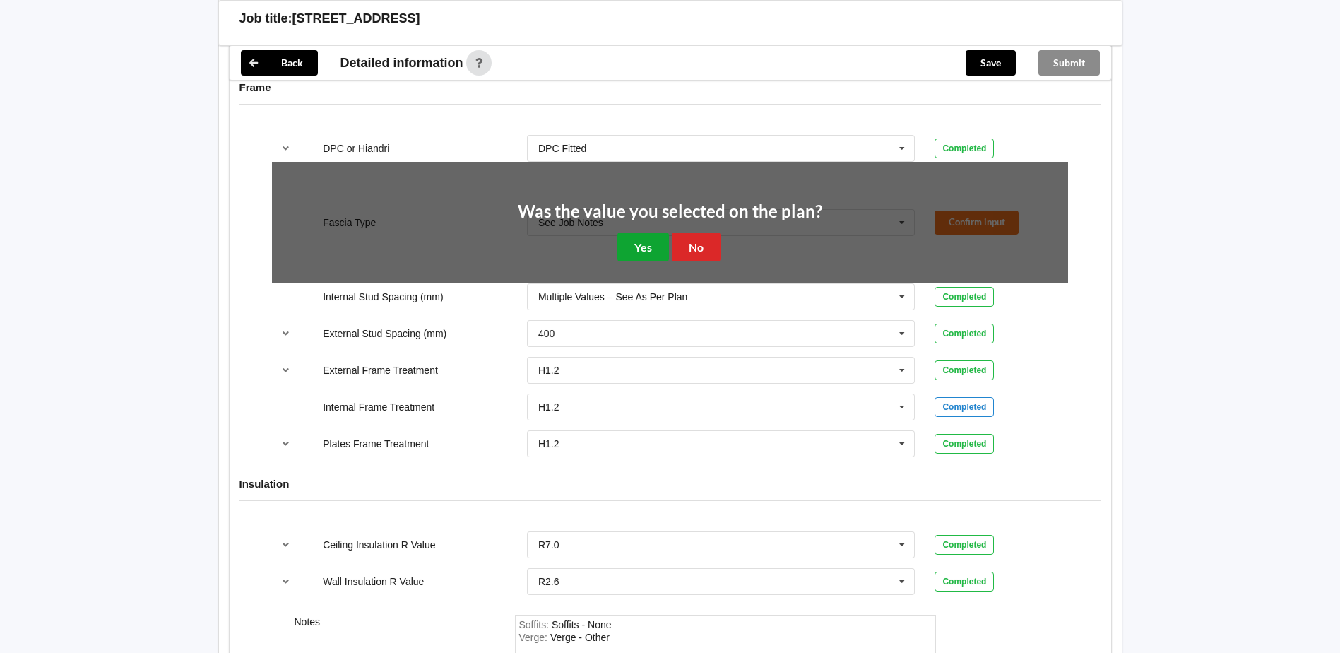
click at [653, 245] on button "Yes" at bounding box center [643, 246] width 52 height 29
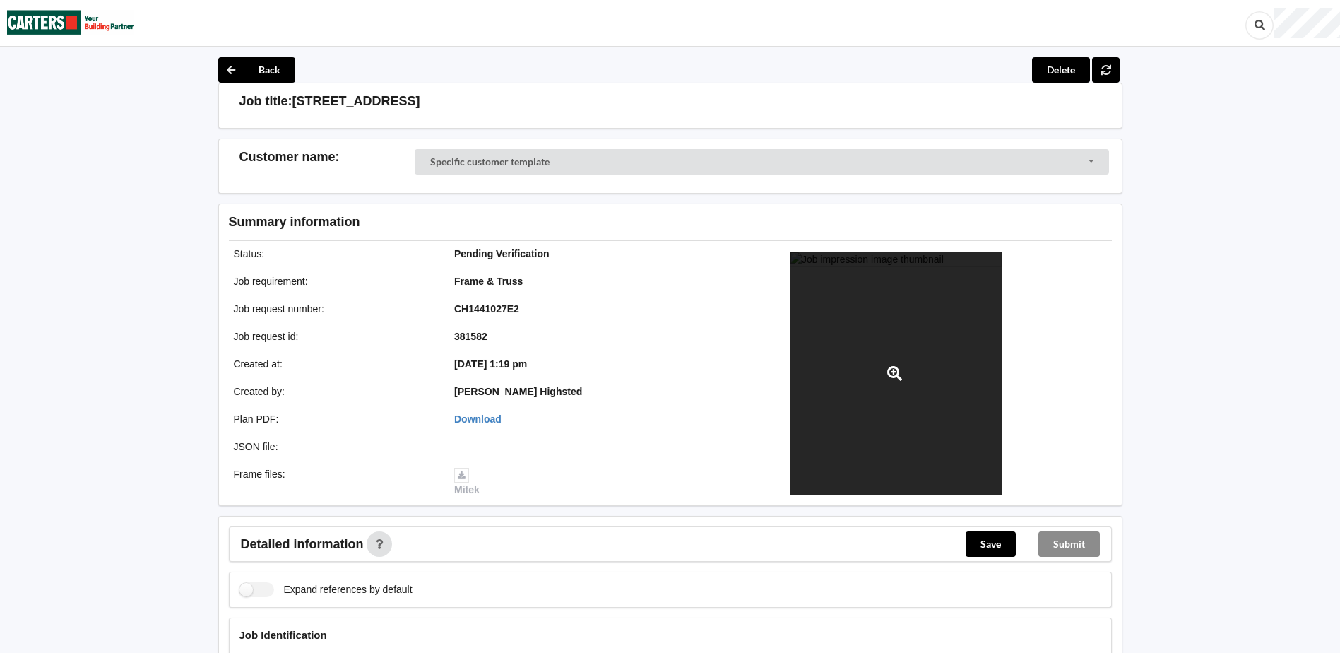
scroll to position [0, 0]
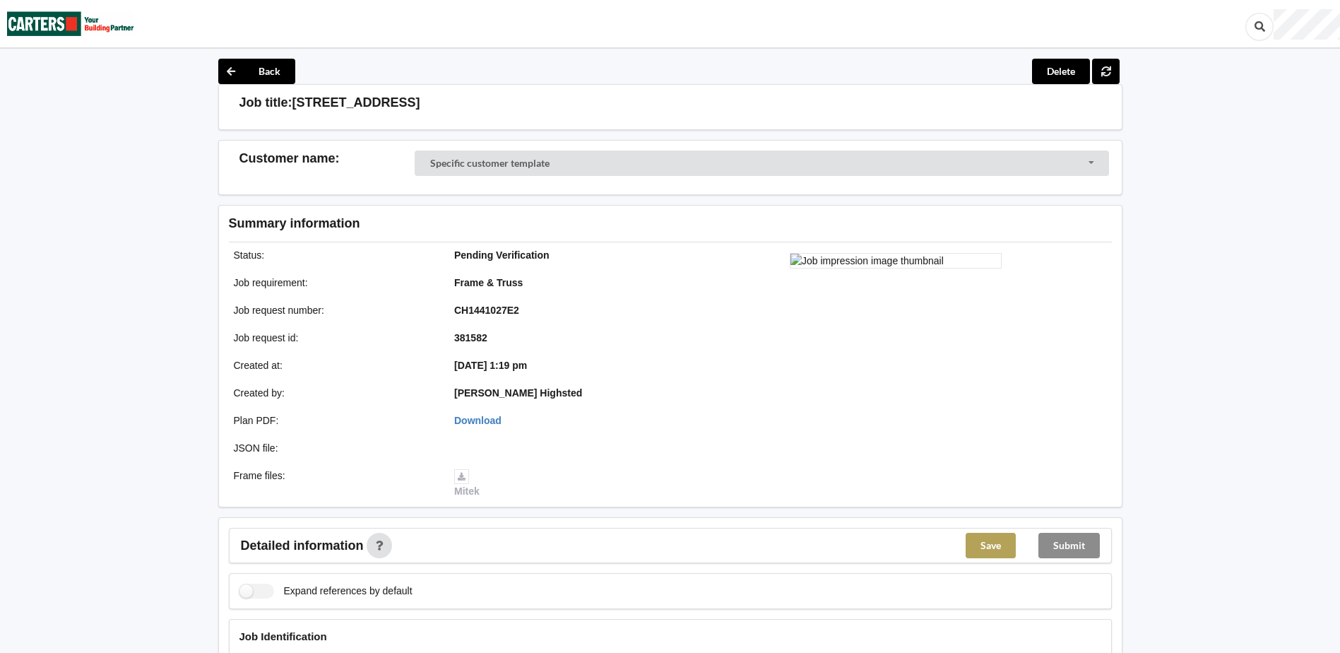
click at [989, 544] on button "Save" at bounding box center [991, 545] width 50 height 25
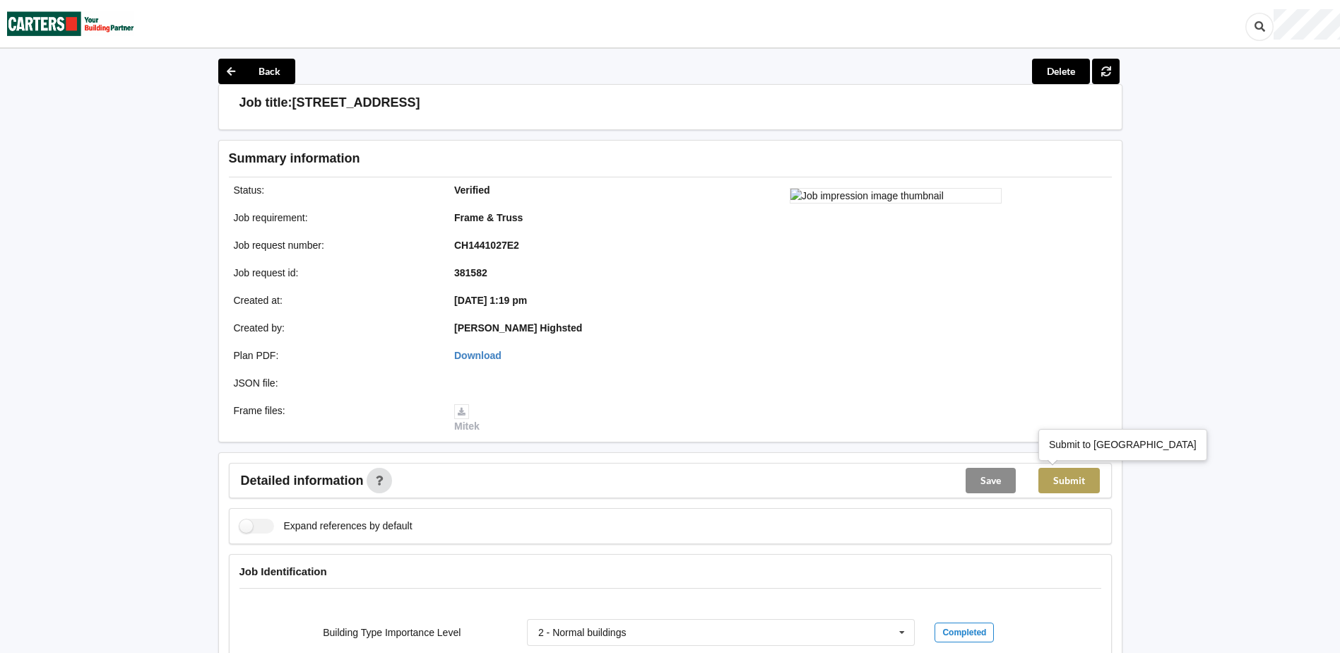
click at [1076, 480] on button "Submit" at bounding box center [1068, 480] width 61 height 25
click at [84, 25] on img at bounding box center [70, 24] width 127 height 46
